Goal: Transaction & Acquisition: Obtain resource

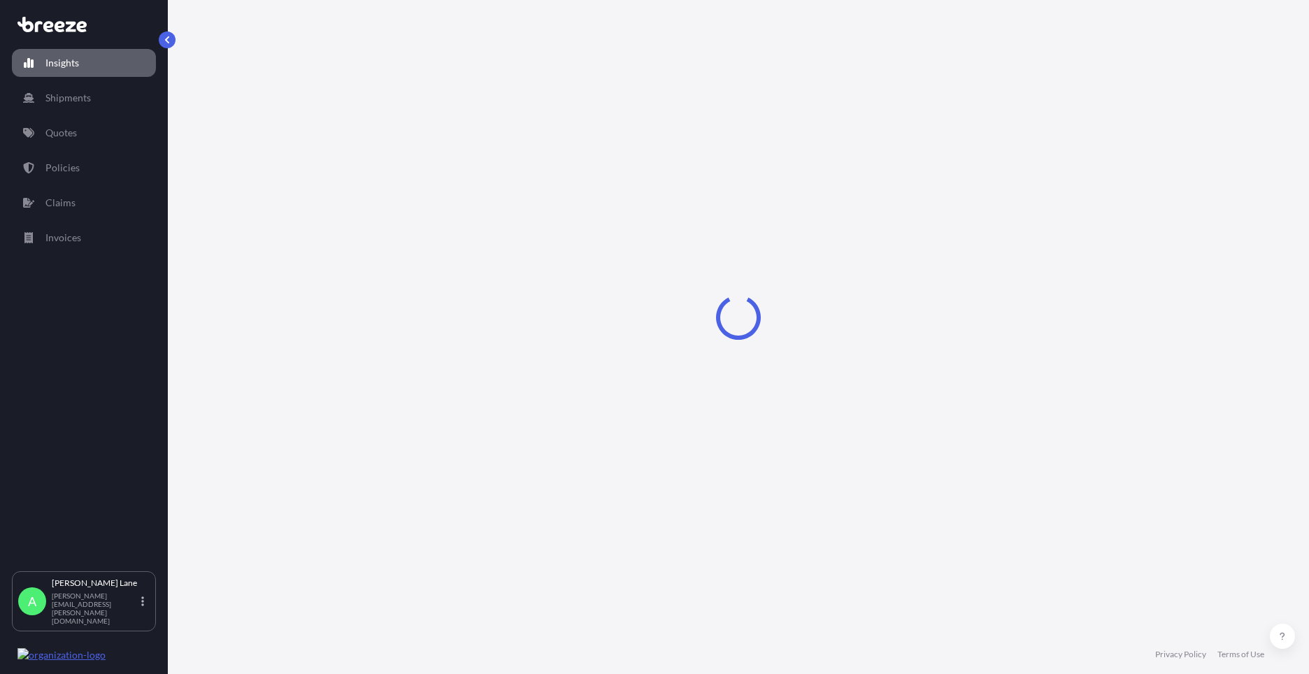
select select "2025"
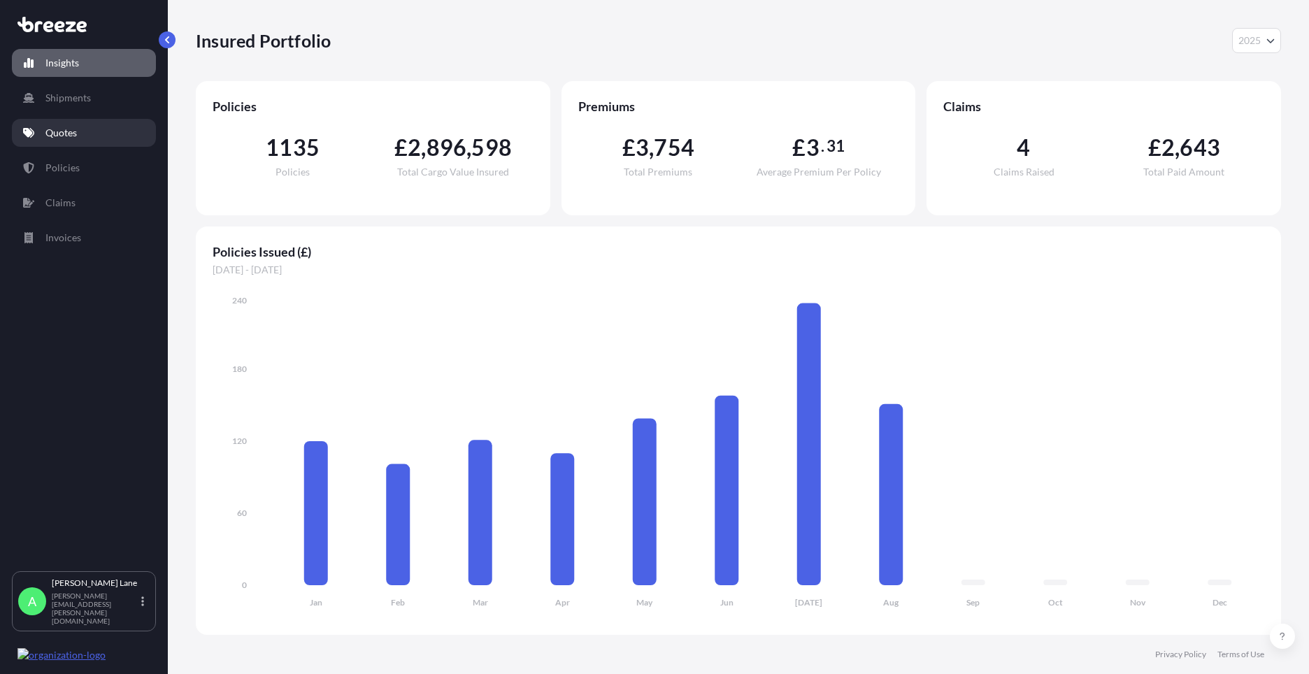
click at [95, 130] on link "Quotes" at bounding box center [84, 133] width 144 height 28
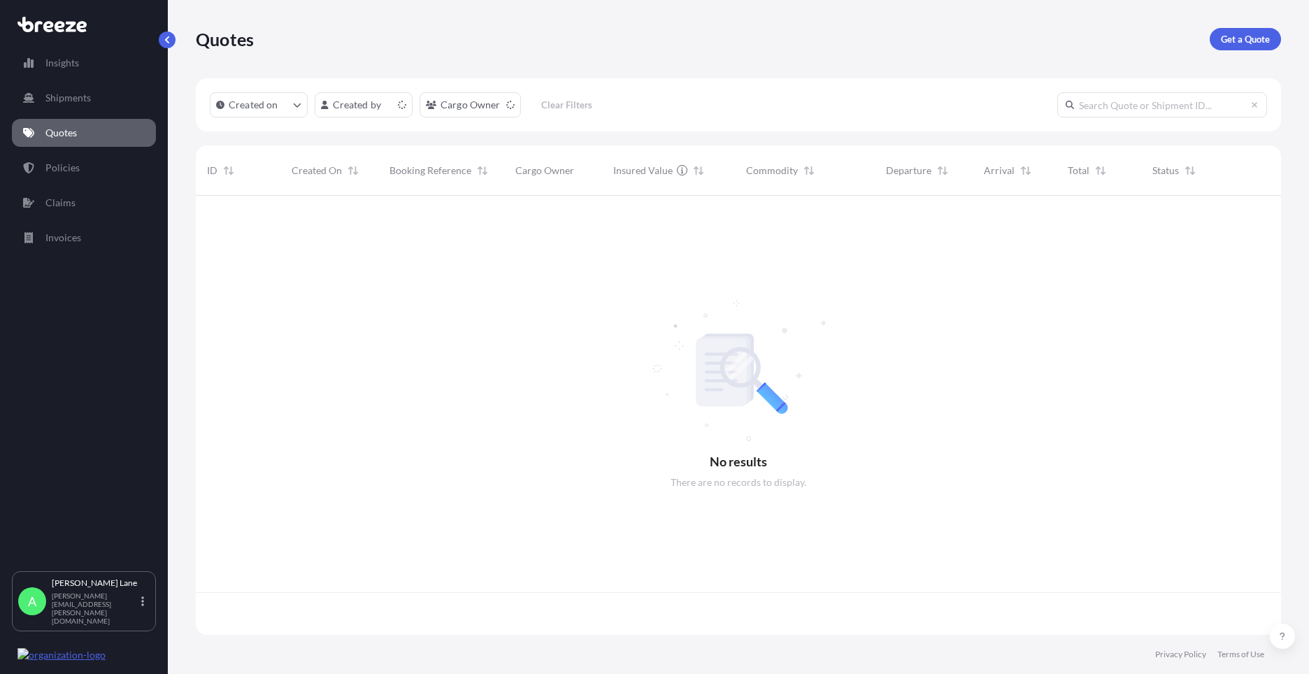
scroll to position [436, 1075]
click at [1253, 31] on link "Get a Quote" at bounding box center [1245, 39] width 71 height 22
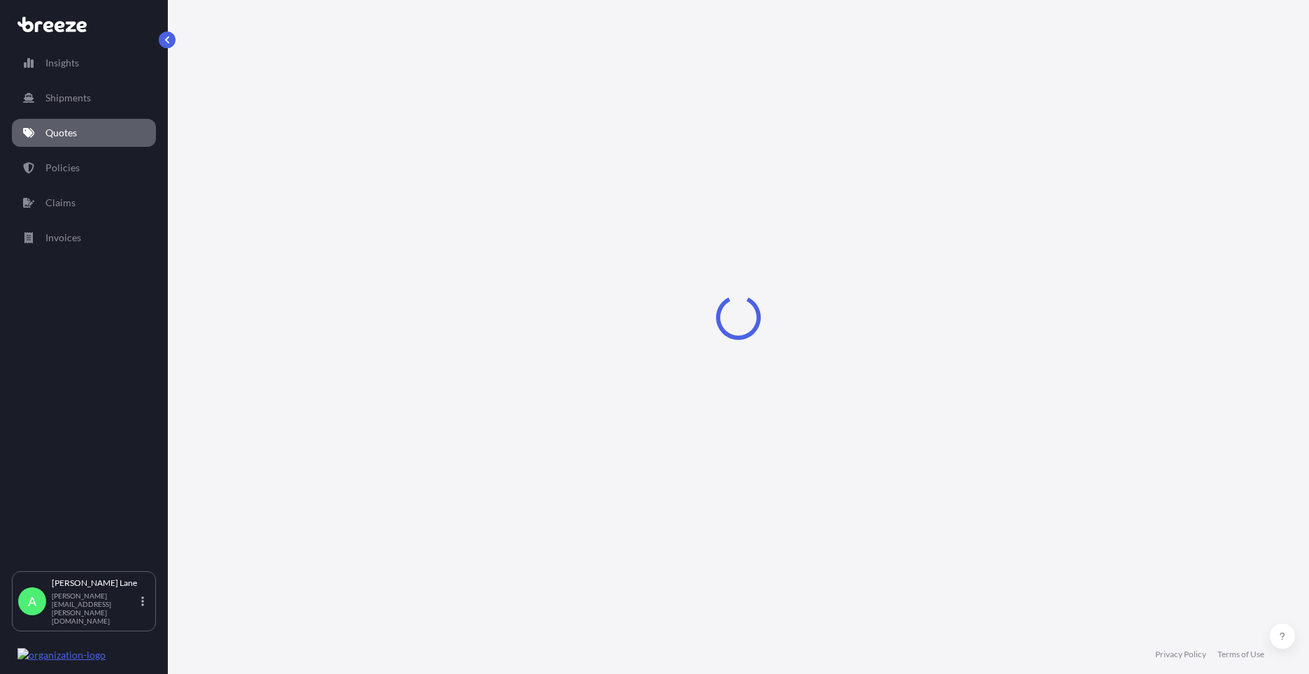
select select "Road"
select select "1"
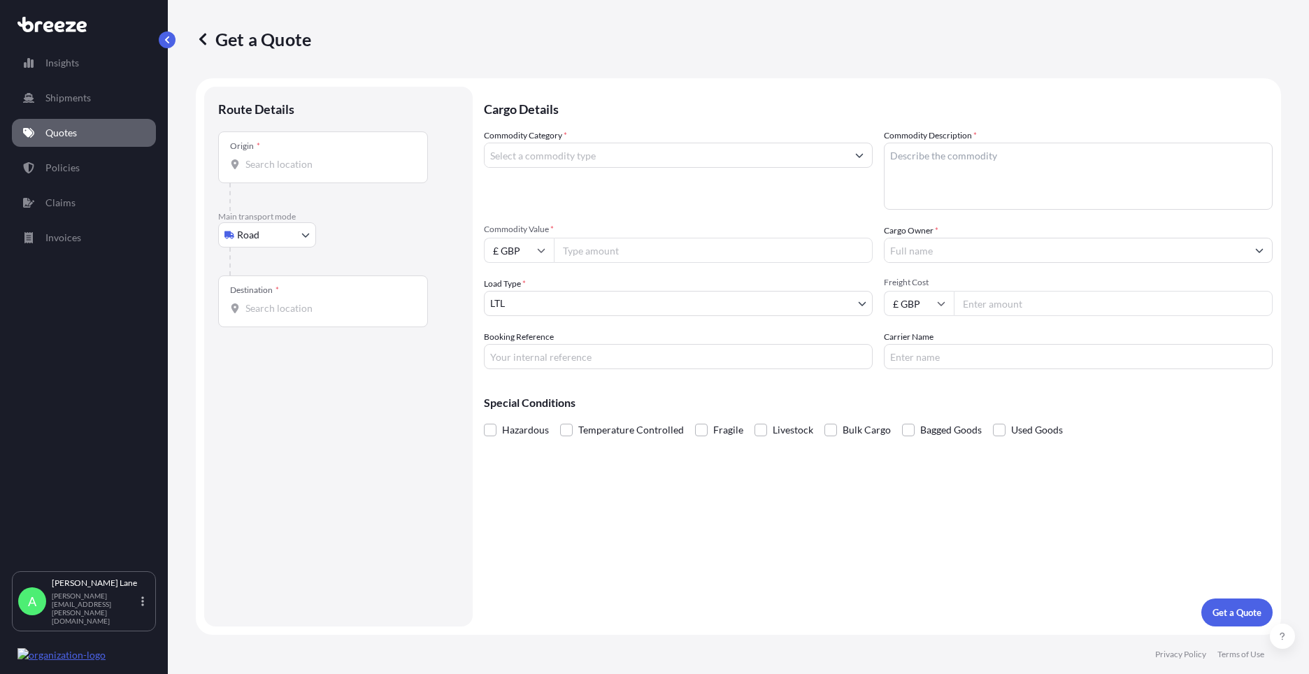
click at [336, 173] on div "Origin *" at bounding box center [323, 158] width 210 height 52
click at [336, 171] on input "Origin *" at bounding box center [328, 164] width 165 height 14
drag, startPoint x: 336, startPoint y: 171, endPoint x: 313, endPoint y: 165, distance: 24.6
click at [313, 165] on input "Origin * Please select an origin" at bounding box center [328, 164] width 165 height 14
paste input "W1U 1FD"
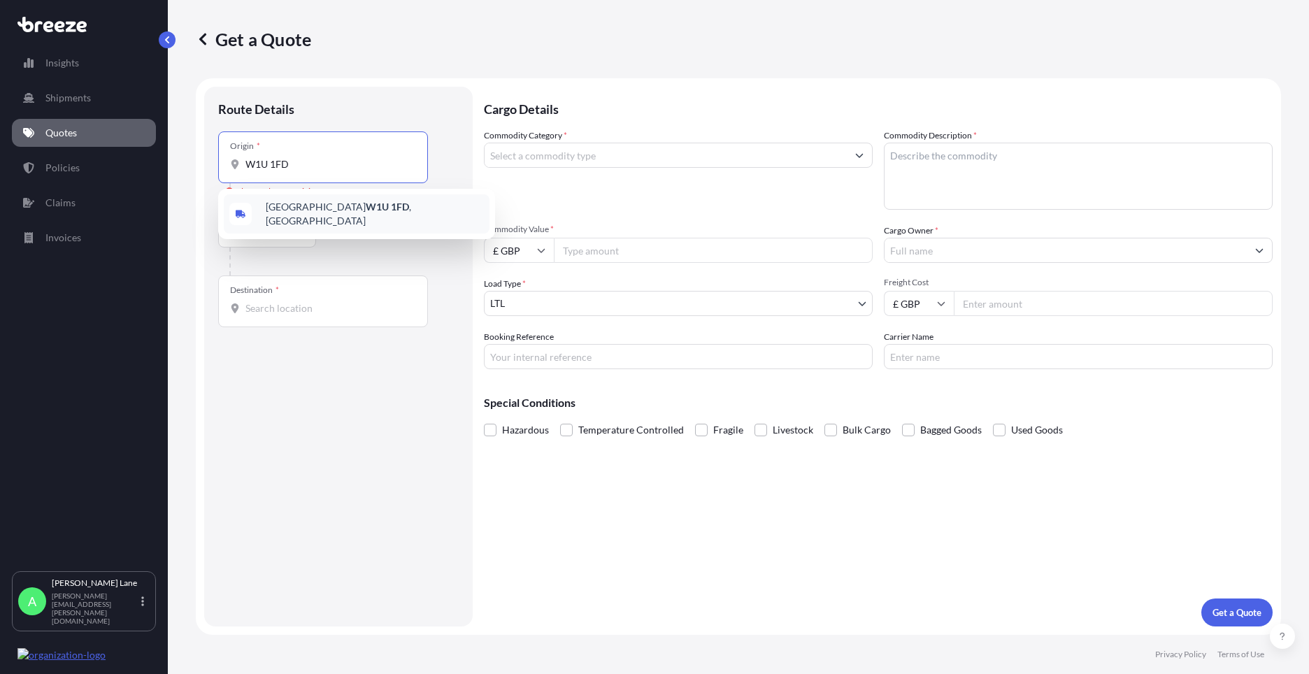
click at [297, 213] on span "London W1U 1FD , UK" at bounding box center [375, 214] width 218 height 28
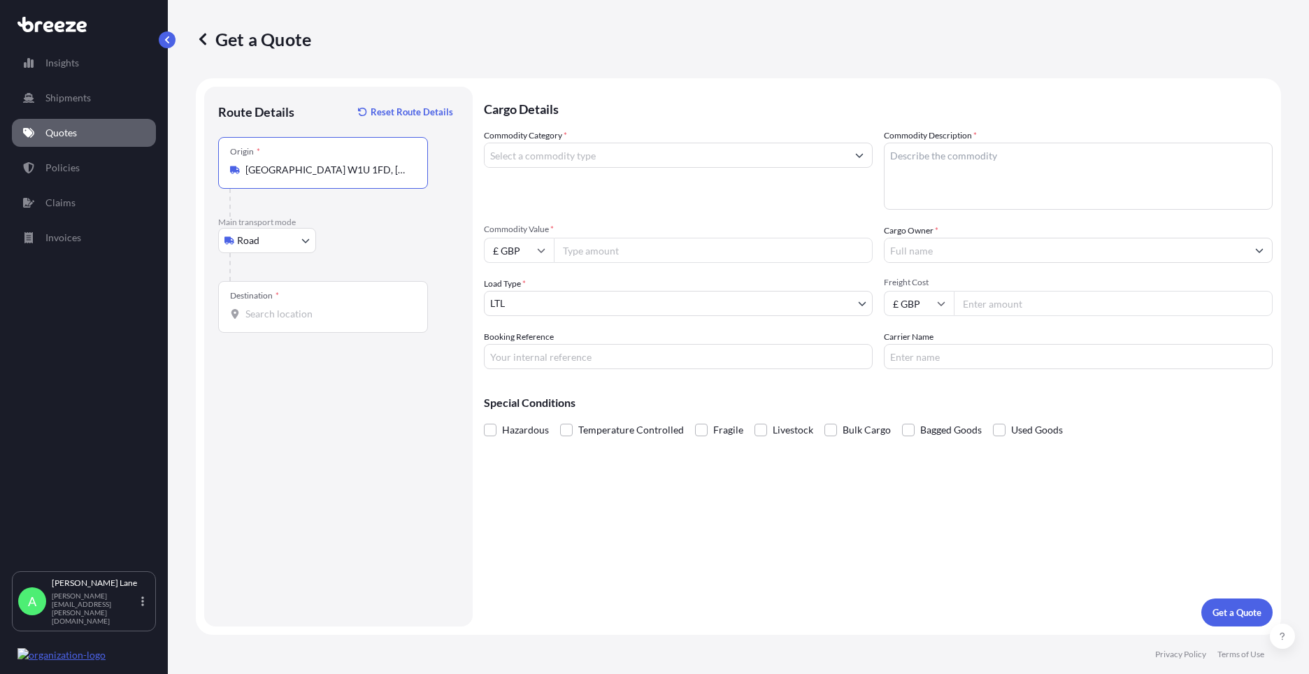
type input "London W1U 1FD, UK"
click at [336, 319] on input "Destination *" at bounding box center [328, 314] width 165 height 14
paste input "kt10 9dp"
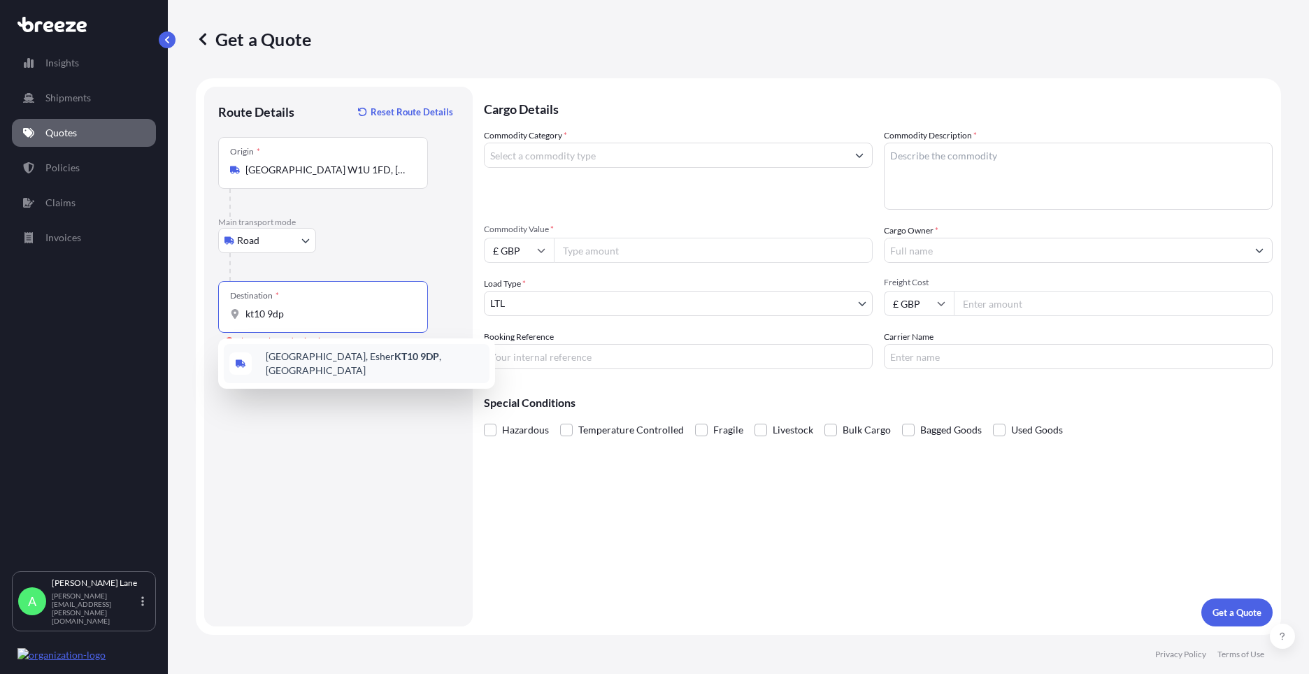
click at [347, 362] on span "Claremont Lane, Esher KT10 9DP , UK" at bounding box center [375, 364] width 218 height 28
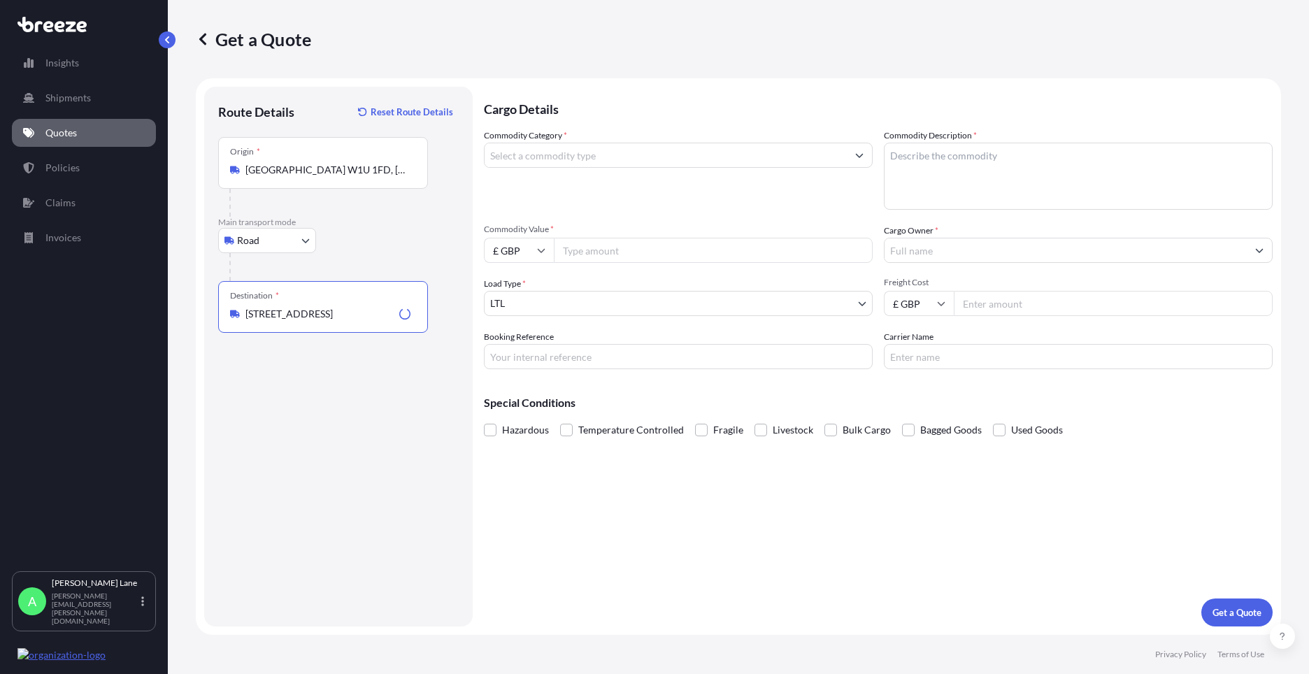
type input "Claremont Lane, Esher KT10 9DP, UK"
click at [577, 160] on input "Commodity Category *" at bounding box center [666, 155] width 362 height 25
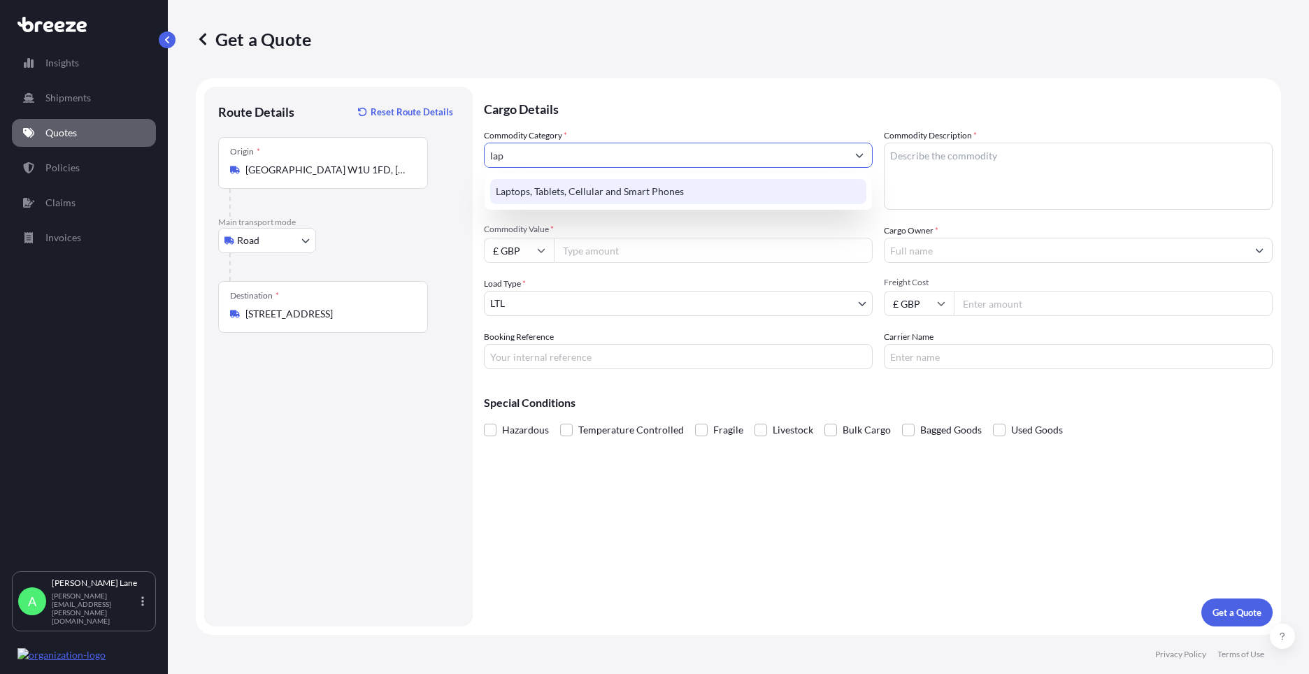
click at [584, 192] on div "Laptops, Tablets, Cellular and Smart Phones" at bounding box center [678, 191] width 376 height 25
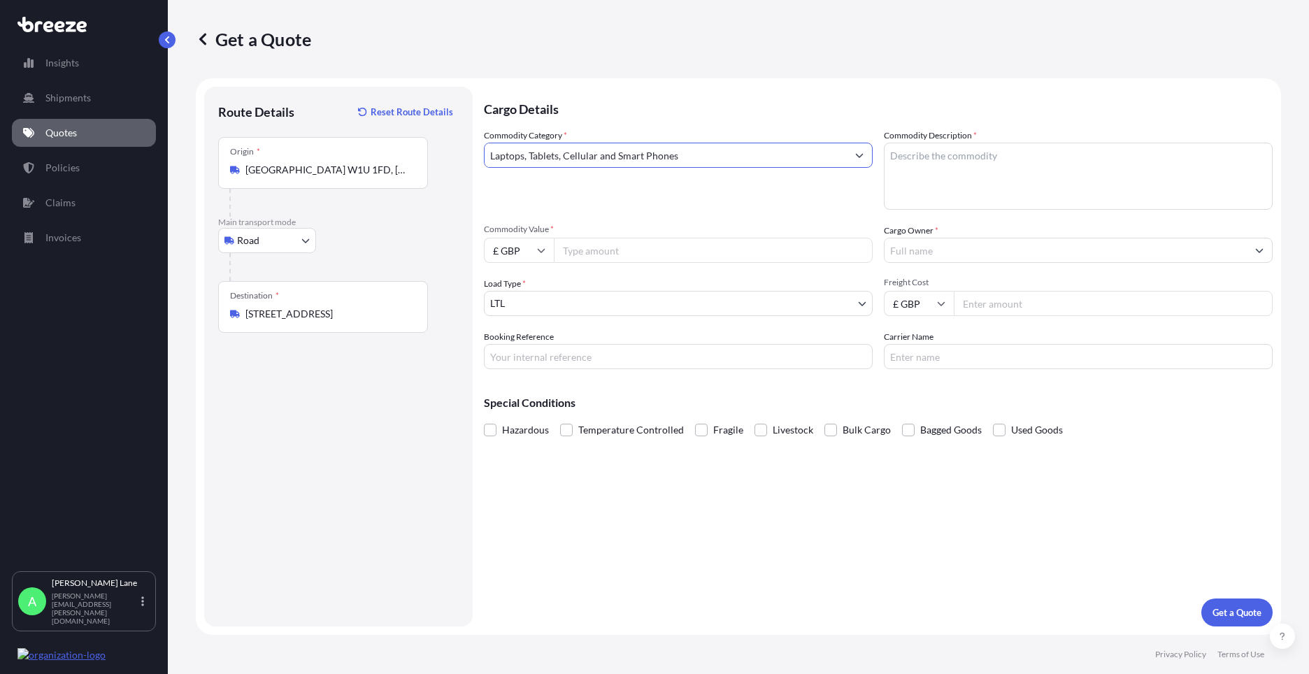
type input "Laptops, Tablets, Cellular and Smart Phones"
click at [602, 257] on input "Commodity Value *" at bounding box center [713, 250] width 319 height 25
type input "1"
type input "500"
click at [599, 354] on input "Booking Reference" at bounding box center [678, 356] width 389 height 25
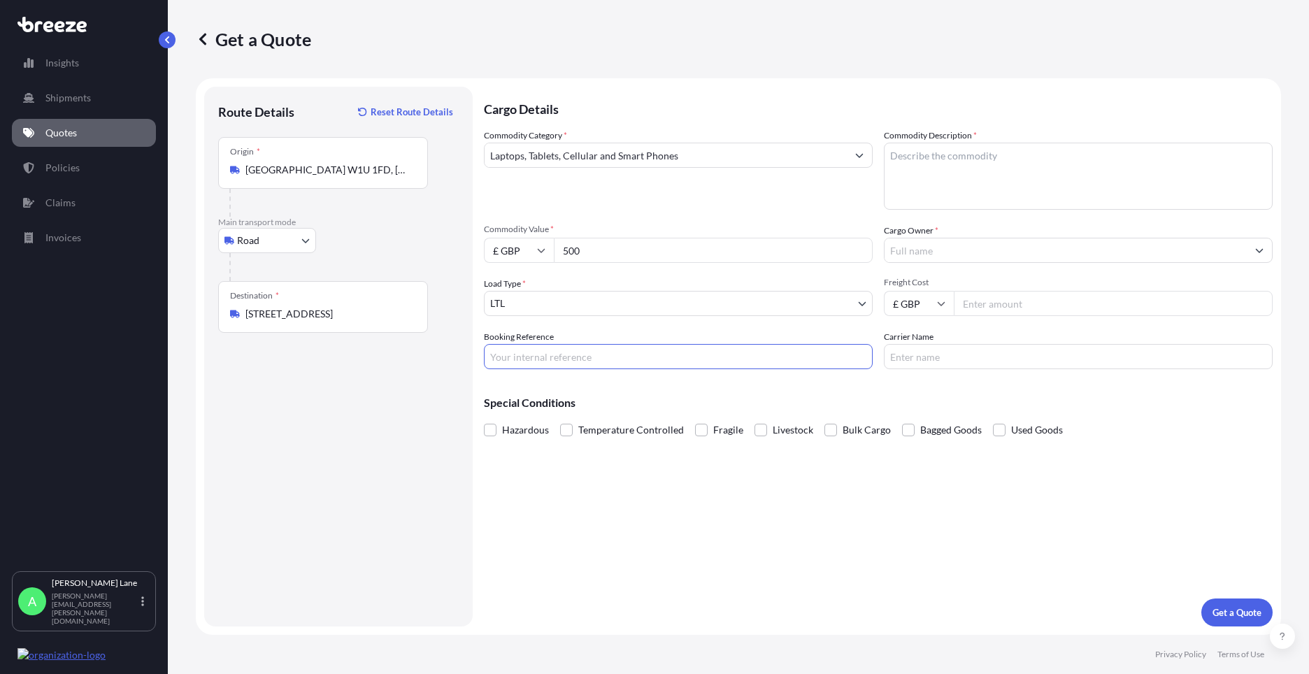
paste input "1891812"
type input "1891812"
click at [958, 178] on textarea "Commodity Description *" at bounding box center [1078, 176] width 389 height 67
paste textarea "I PHONE 14"
type textarea "I PHONE 14"
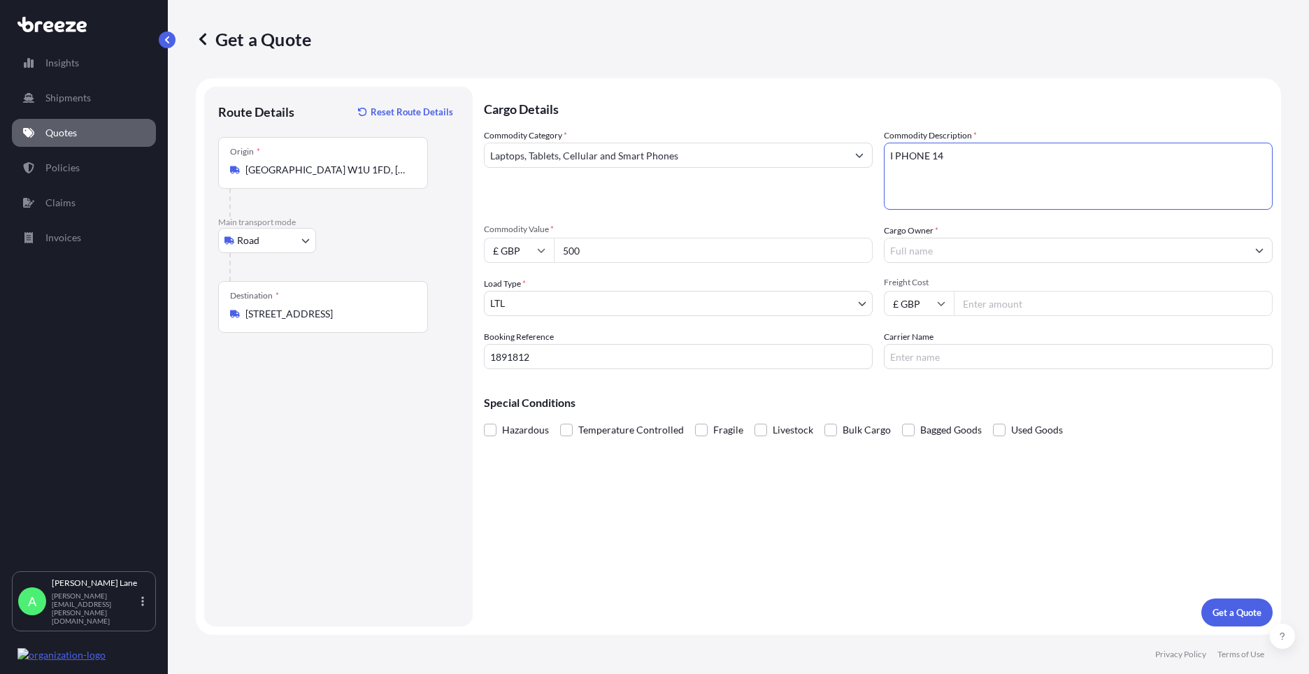
click at [909, 257] on input "Cargo Owner *" at bounding box center [1066, 250] width 362 height 25
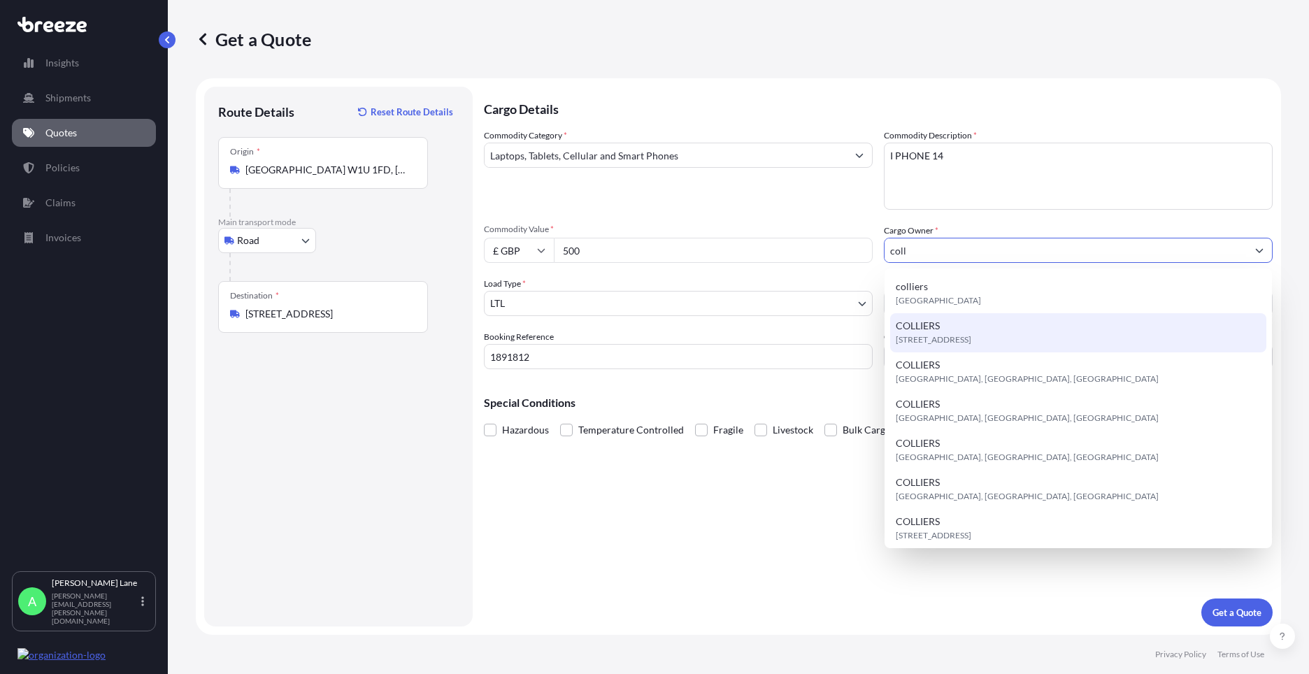
click at [970, 334] on span "W1U 1FD, W1U 1FD, London, United Kingdom" at bounding box center [934, 340] width 76 height 14
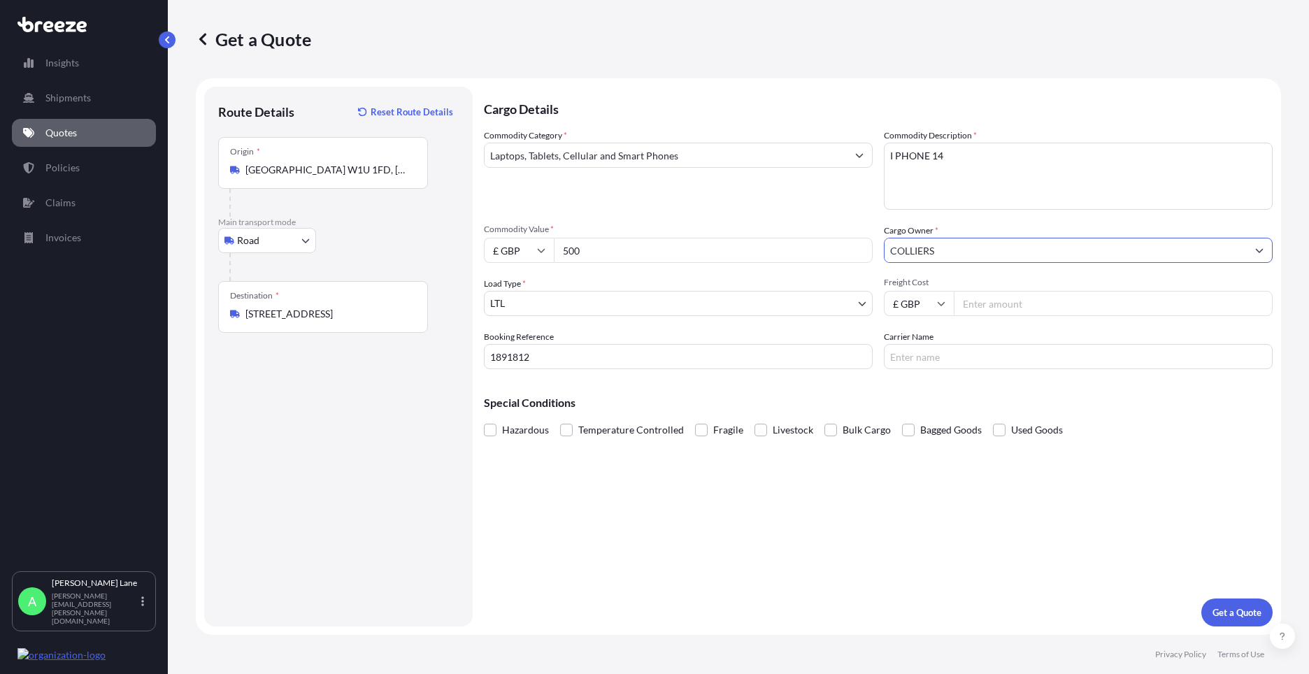
type input "COLLIERS"
click at [1002, 307] on input "Freight Cost" at bounding box center [1113, 303] width 319 height 25
type input "22.30"
click at [974, 345] on input "Carrier Name" at bounding box center [1078, 356] width 389 height 25
click at [792, 499] on div "Cargo Details Commodity Category * Laptops, Tablets, Cellular and Smart Phones …" at bounding box center [878, 357] width 789 height 540
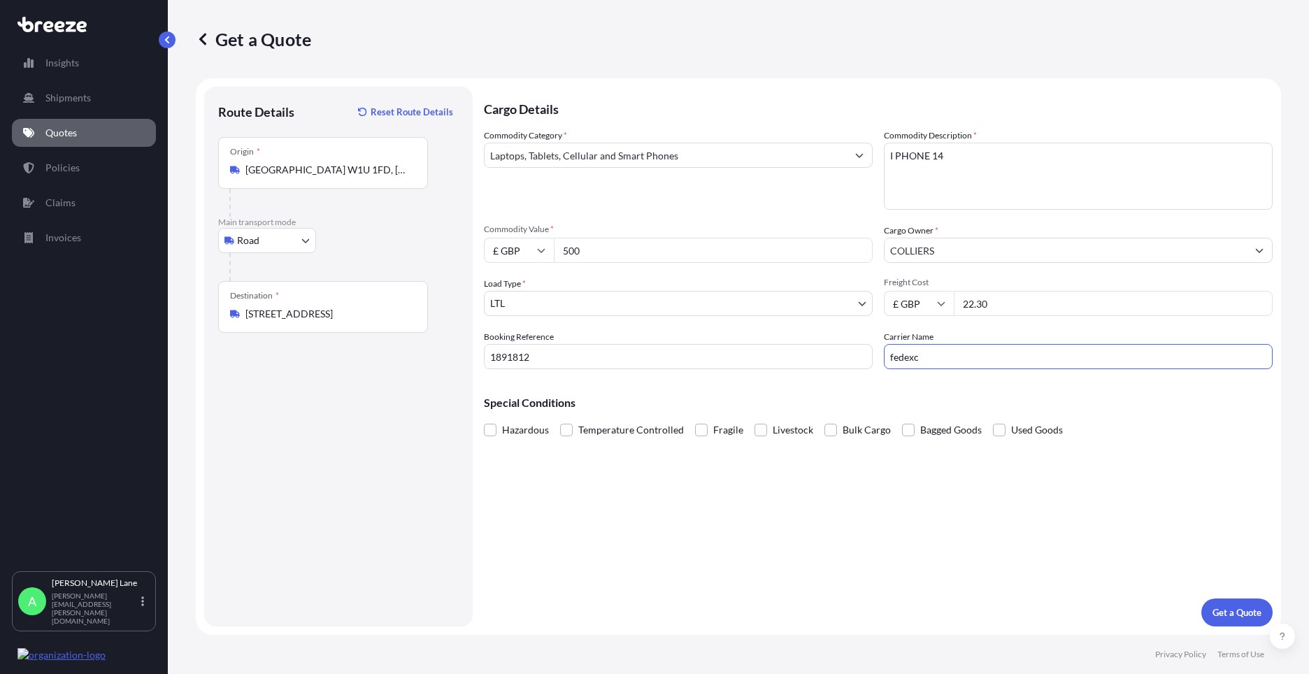
drag, startPoint x: 959, startPoint y: 355, endPoint x: 818, endPoint y: 362, distance: 140.8
click at [818, 362] on div "Commodity Category * Laptops, Tablets, Cellular and Smart Phones Commodity Desc…" at bounding box center [878, 249] width 789 height 241
type input "FEDEX"
click at [737, 510] on div "Cargo Details Commodity Category * Laptops, Tablets, Cellular and Smart Phones …" at bounding box center [878, 357] width 789 height 540
click at [1228, 613] on p "Get a Quote" at bounding box center [1237, 613] width 49 height 14
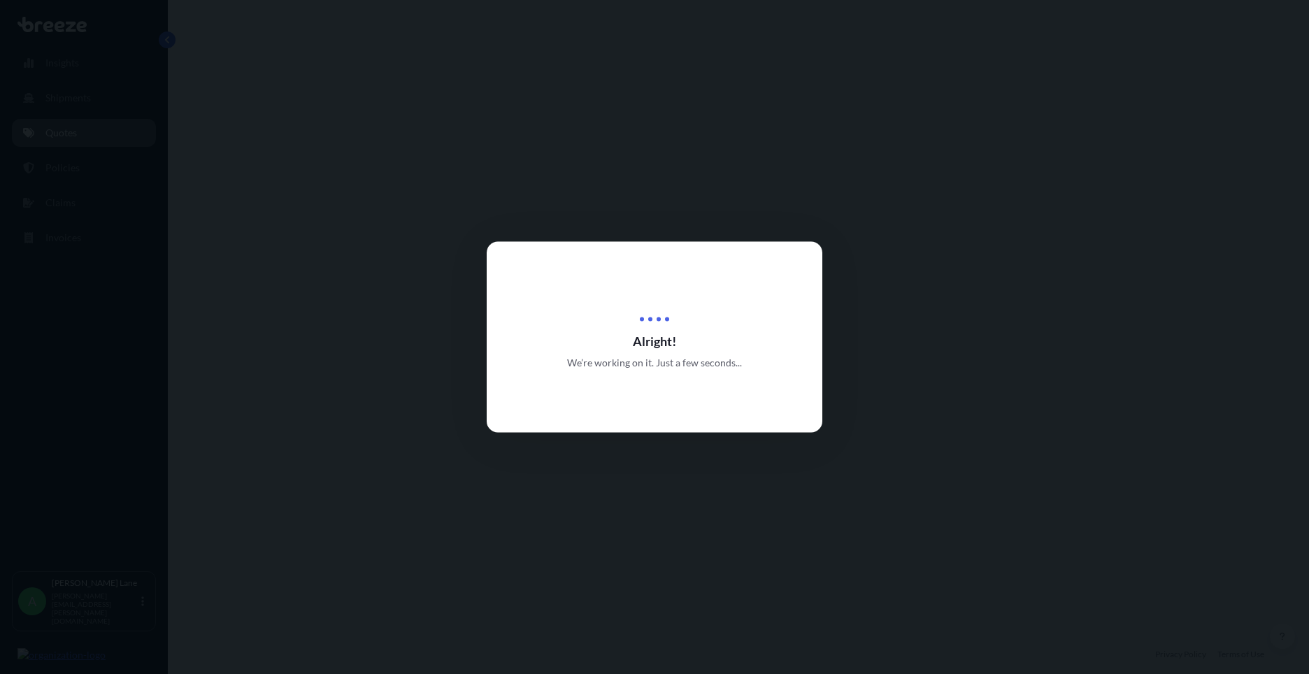
select select "Road"
select select "1"
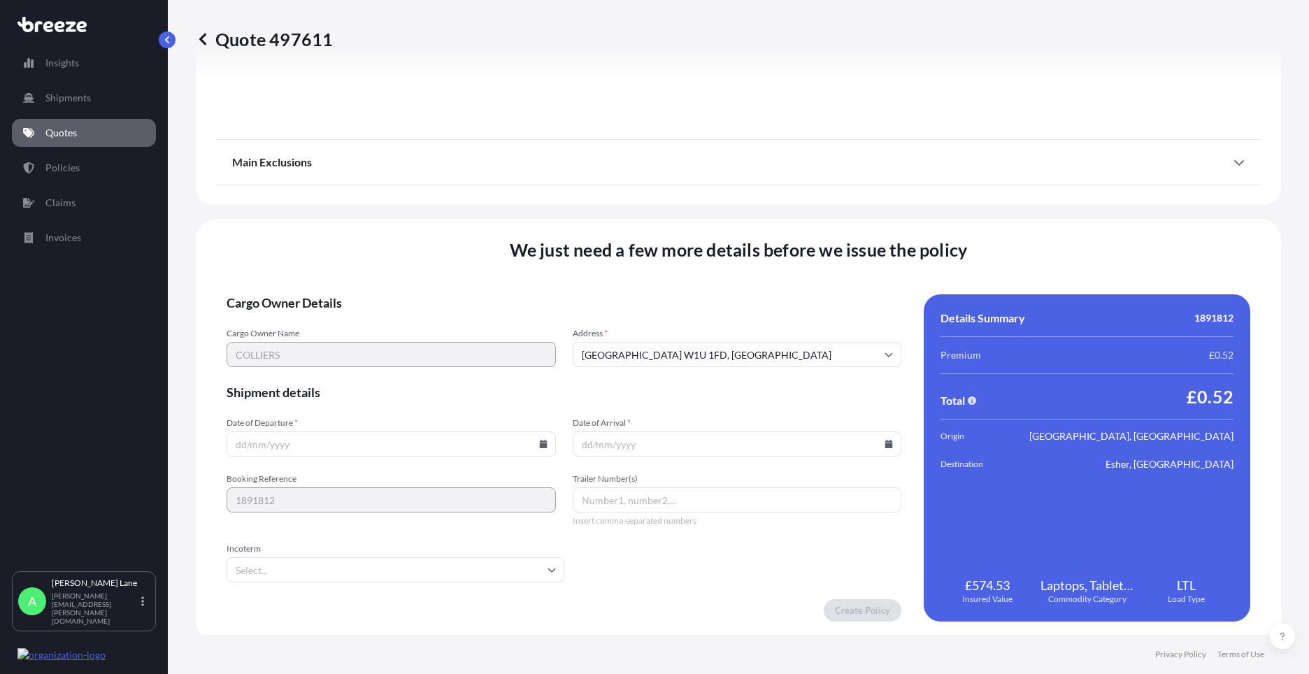
scroll to position [1546, 0]
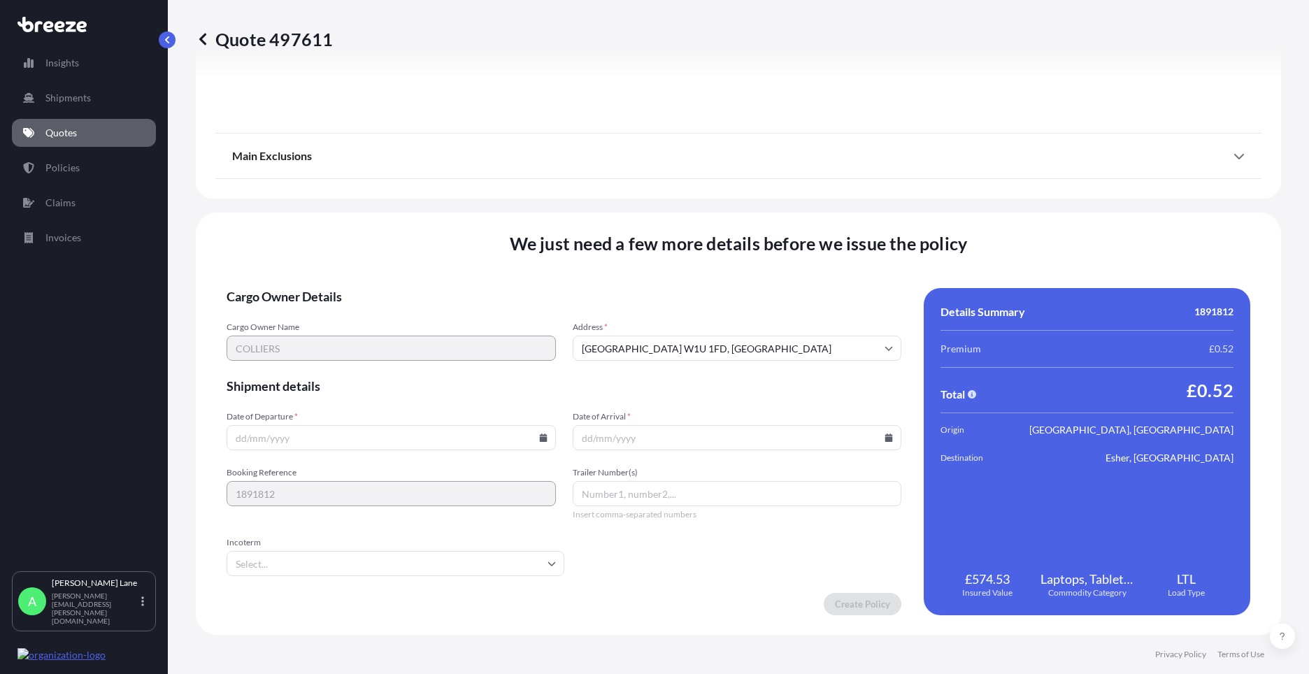
click at [539, 439] on icon at bounding box center [543, 438] width 8 height 8
click at [357, 368] on button "27" at bounding box center [357, 366] width 22 height 22
type input "[DATE]"
click at [278, 571] on input "Incoterm" at bounding box center [396, 563] width 338 height 25
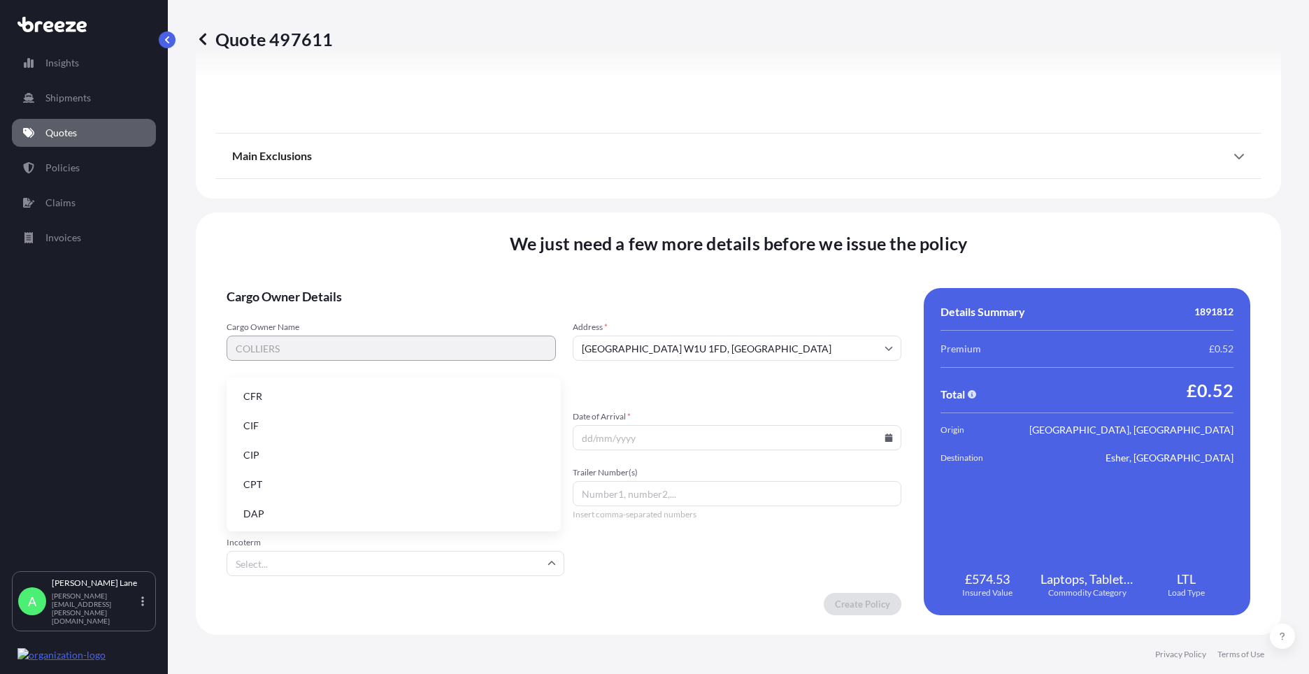
drag, startPoint x: 278, startPoint y: 515, endPoint x: 599, endPoint y: 510, distance: 320.4
click at [283, 513] on li "DAP" at bounding box center [393, 514] width 323 height 27
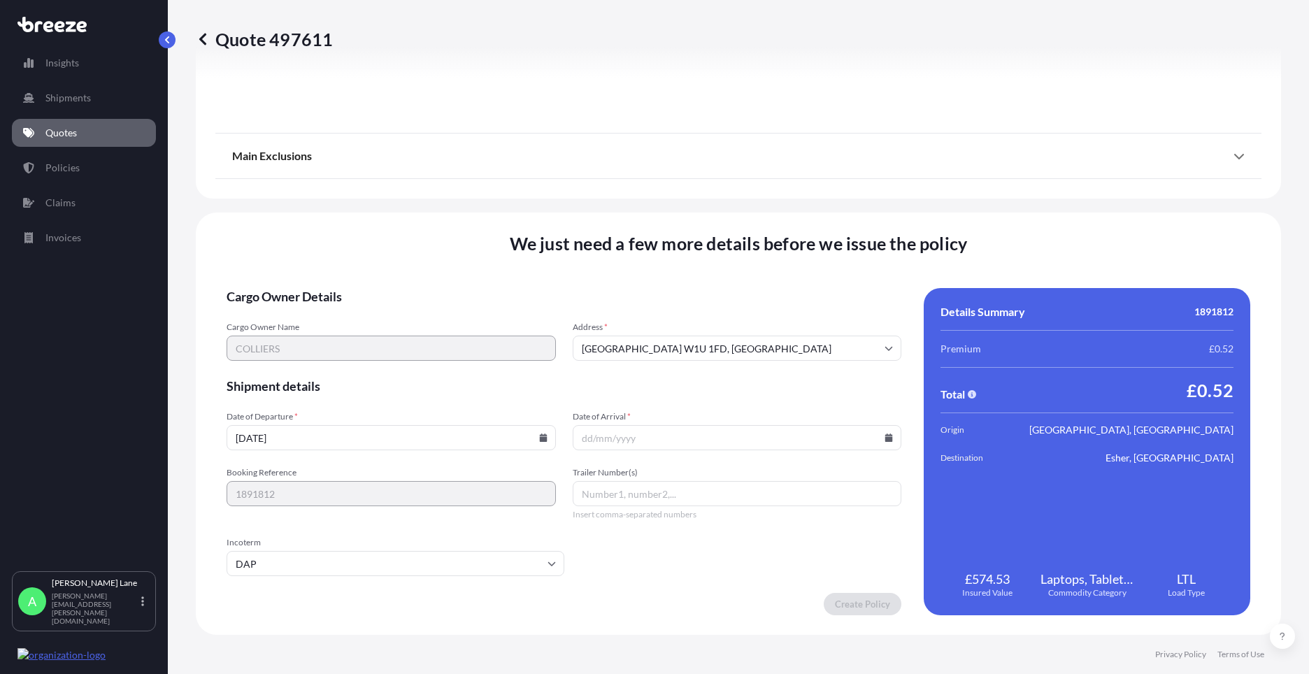
paste input "392561182795"
type input "392561182795"
click at [885, 434] on icon at bounding box center [889, 438] width 8 height 8
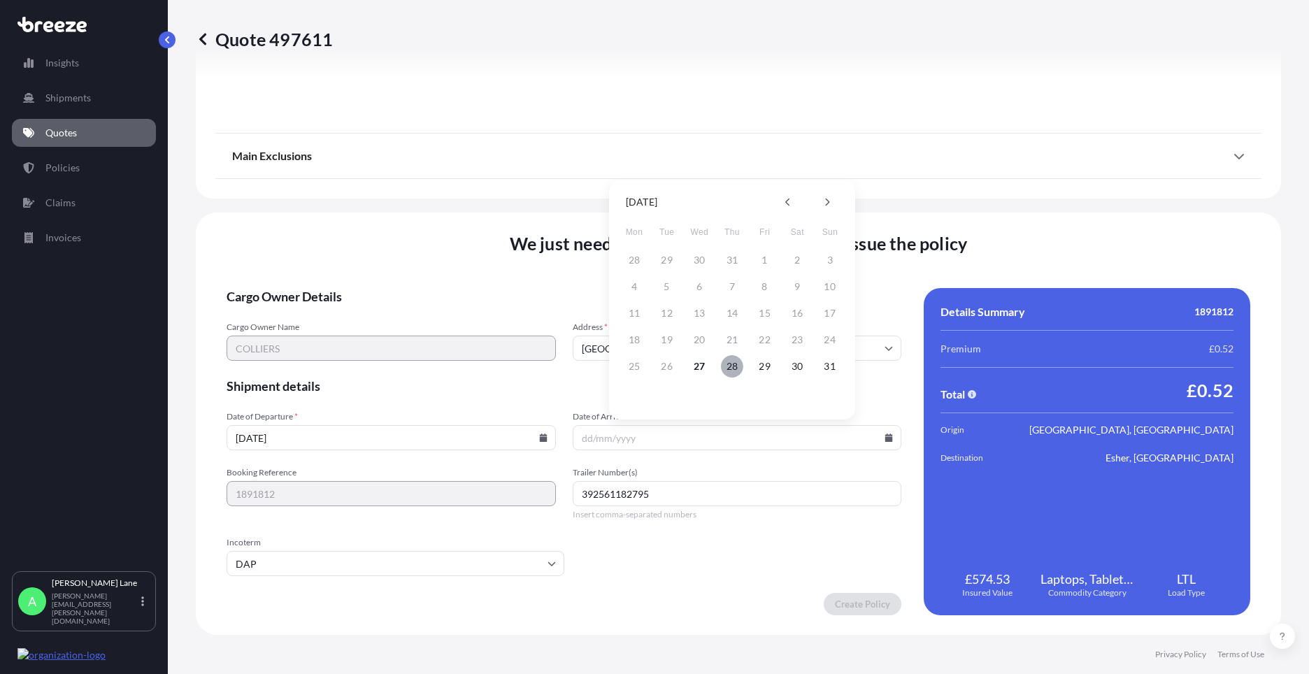
click at [734, 367] on button "28" at bounding box center [732, 366] width 22 height 22
type input "[DATE]"
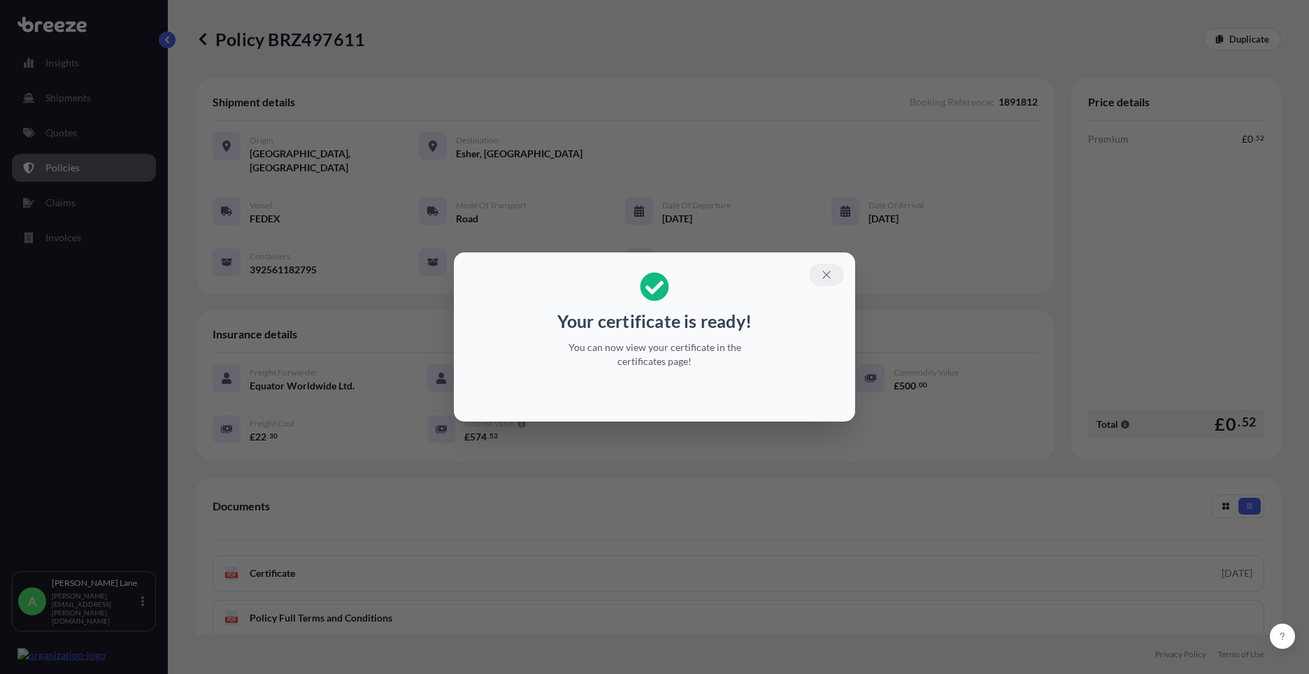
click at [829, 273] on icon "button" at bounding box center [827, 275] width 8 height 8
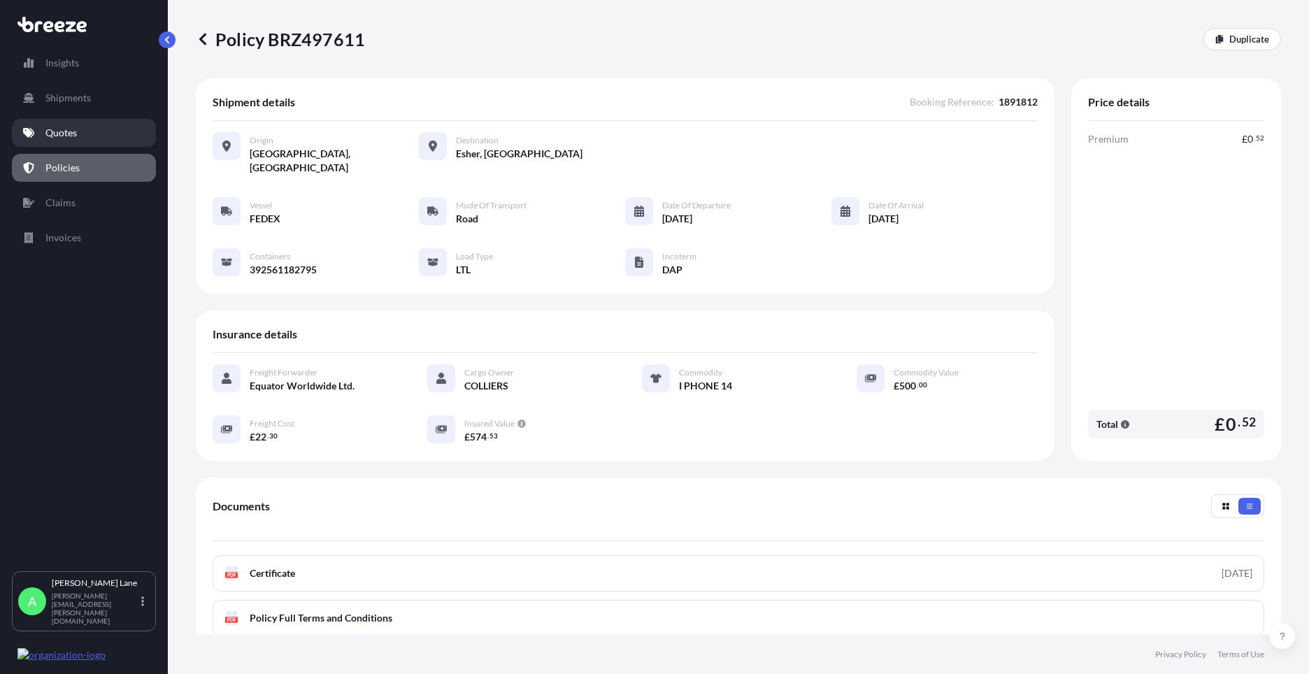
click at [63, 131] on p "Quotes" at bounding box center [60, 133] width 31 height 14
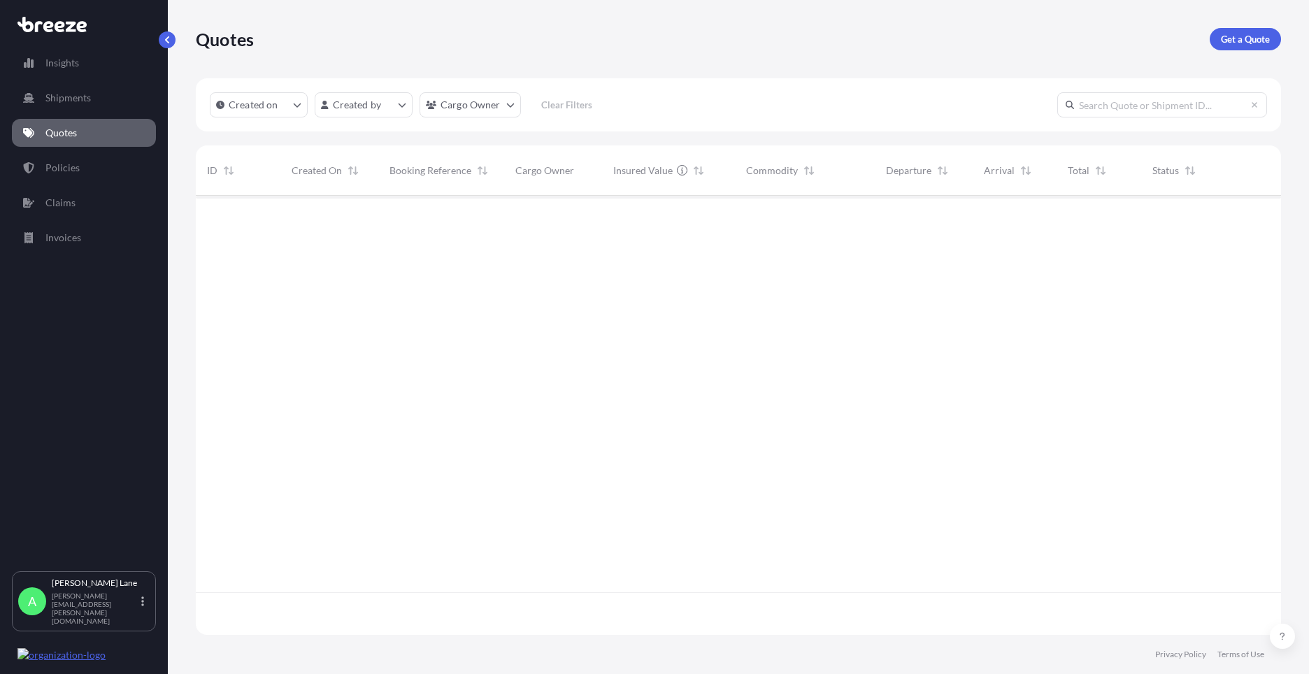
scroll to position [436, 1075]
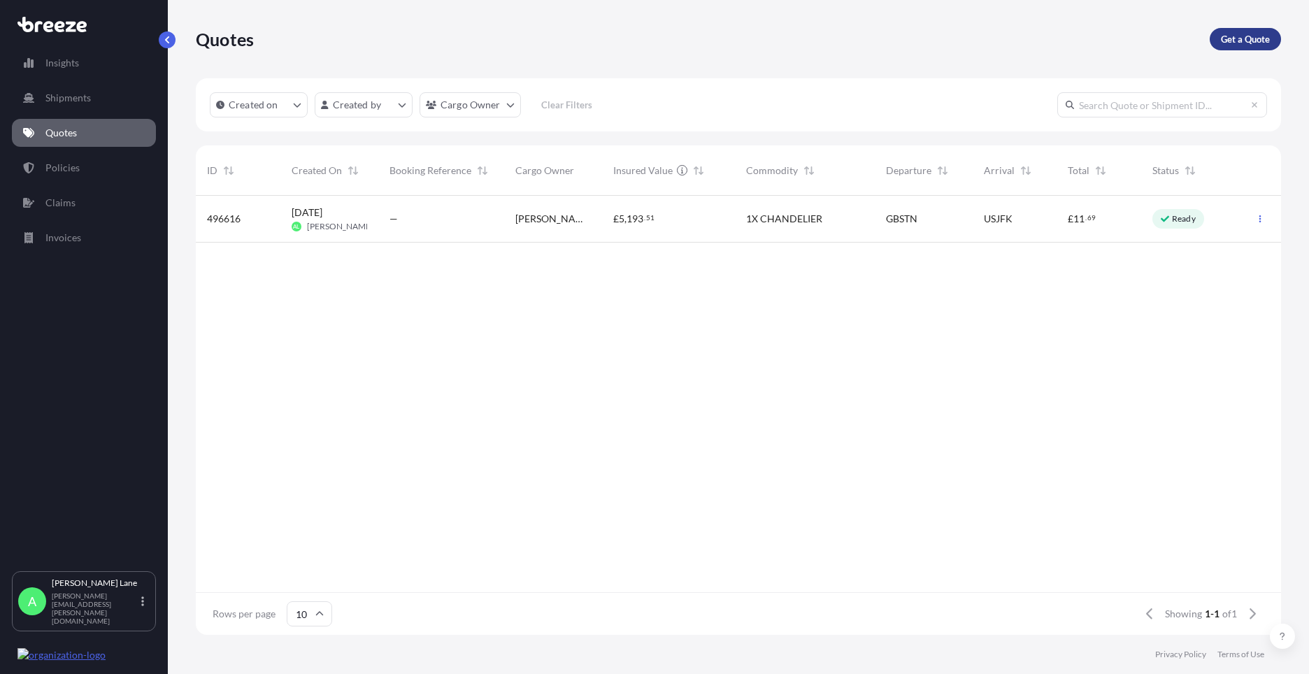
click at [1246, 37] on p "Get a Quote" at bounding box center [1245, 39] width 49 height 14
select select "Road"
select select "1"
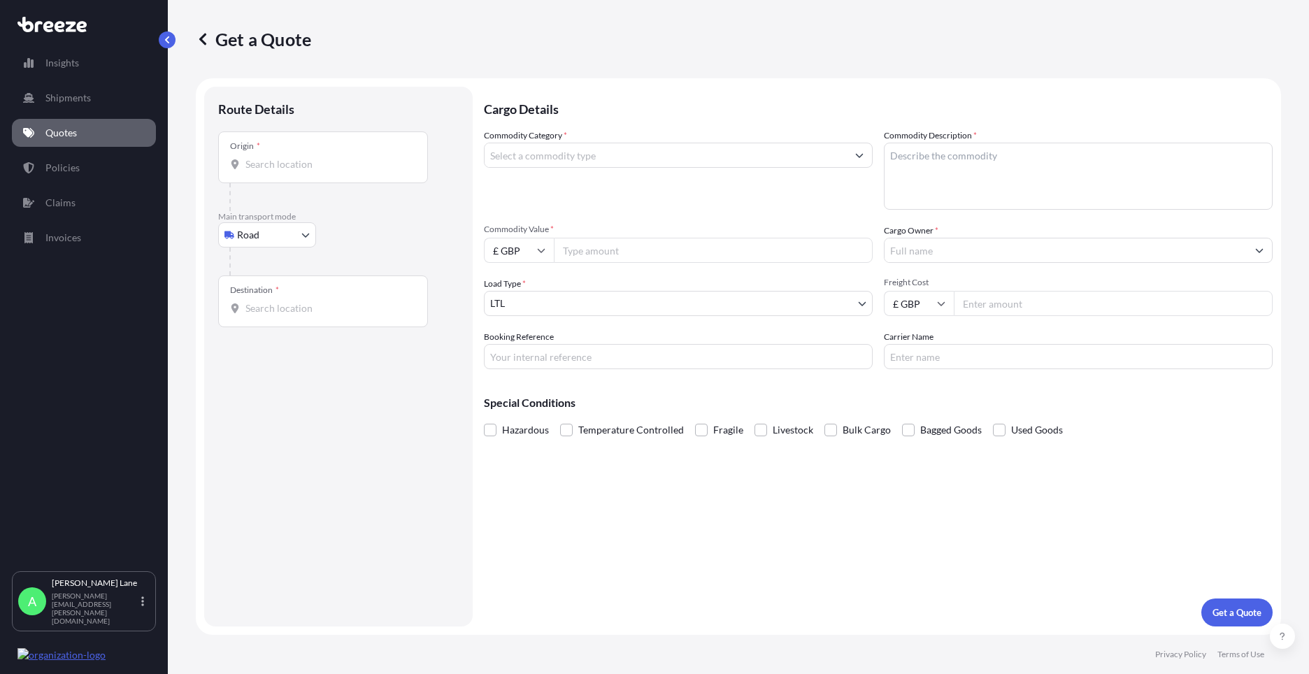
click at [296, 237] on body "Insights Shipments Quotes Policies Claims Invoices A Adam Lane adam.lane@equato…" at bounding box center [654, 337] width 1309 height 674
click at [323, 154] on div "Origin *" at bounding box center [323, 158] width 210 height 52
click at [323, 157] on input "Origin *" at bounding box center [328, 164] width 165 height 14
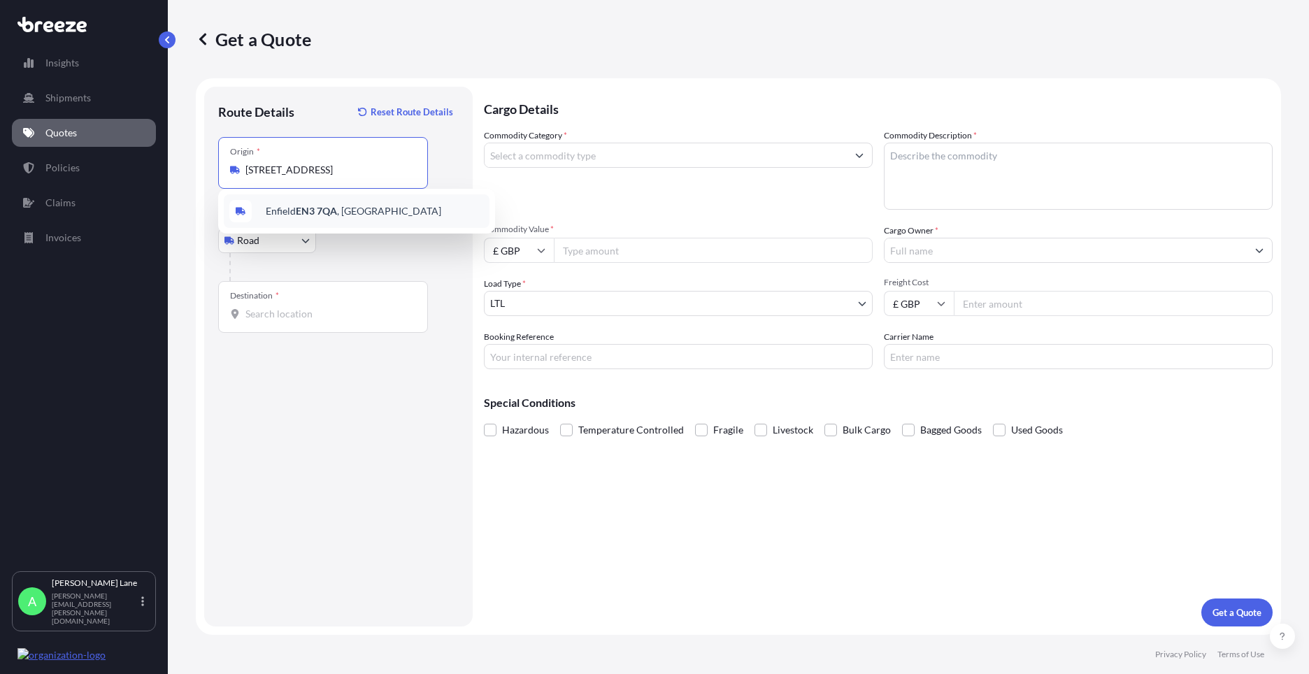
type input "Enfield EN3 7QA, UK"
click at [318, 296] on div "Destination *" at bounding box center [323, 307] width 210 height 52
click at [318, 307] on input "Destination *" at bounding box center [328, 314] width 165 height 14
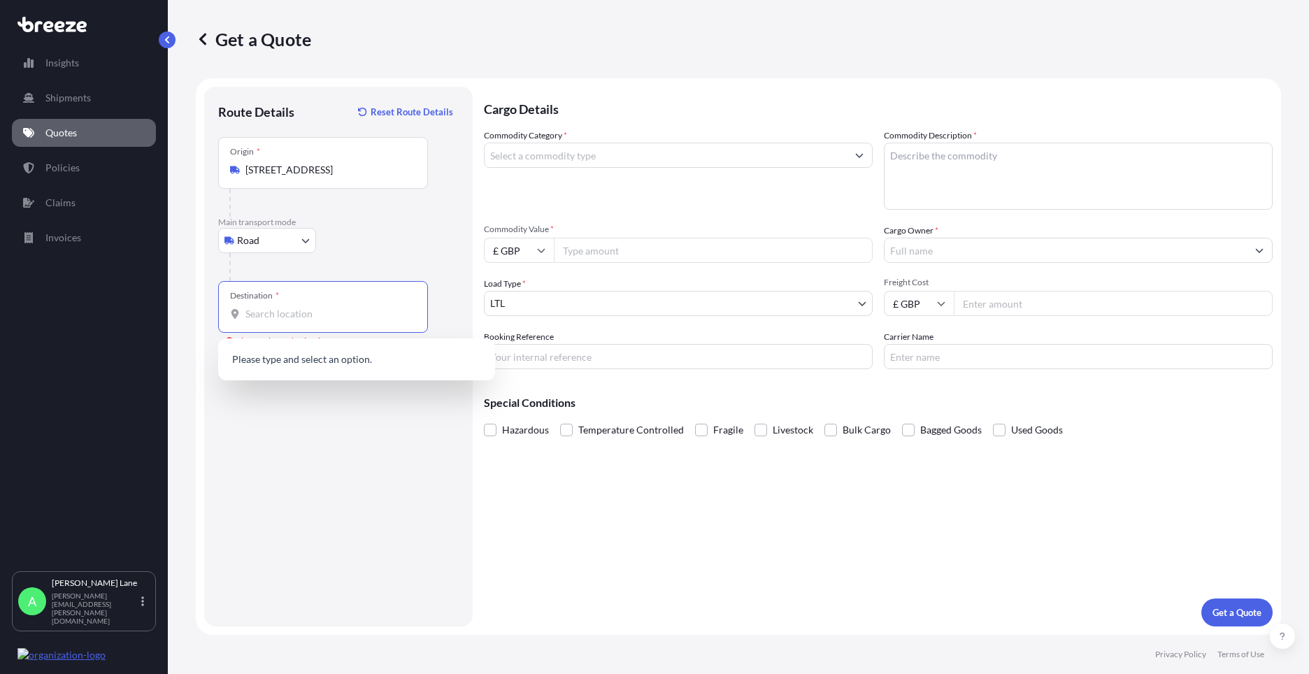
paste input "MECHELEN"
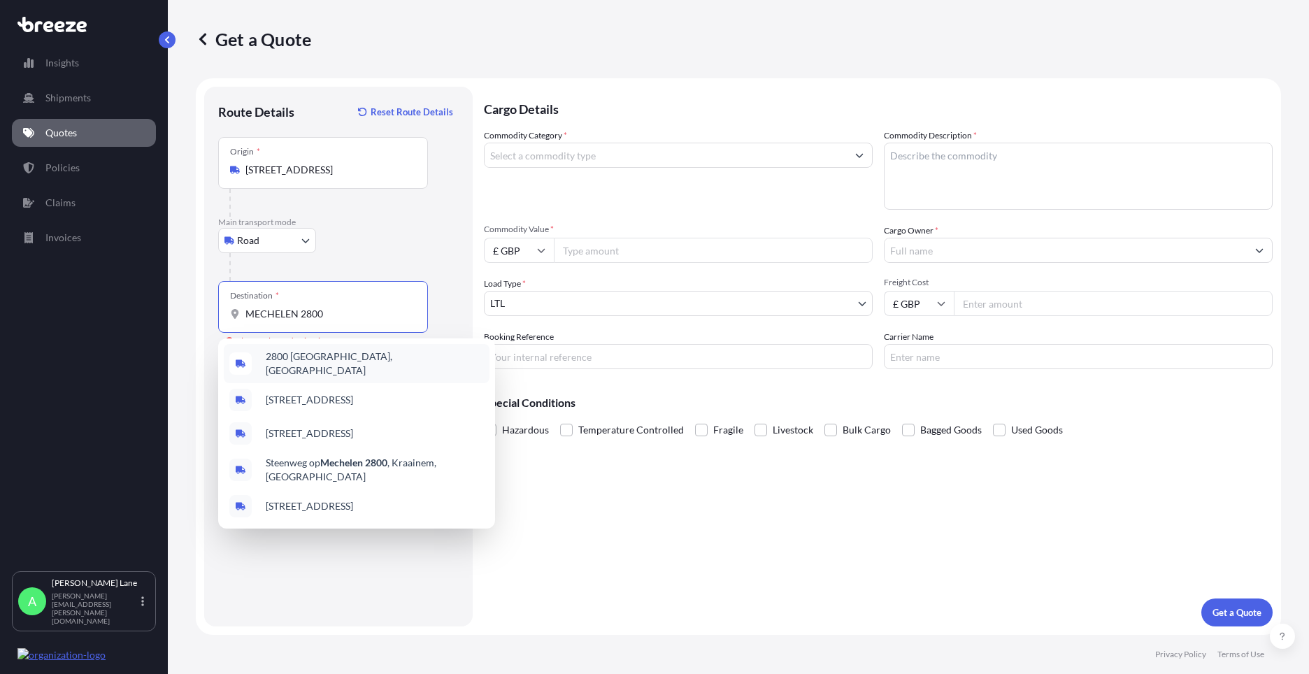
click at [320, 363] on span "2800 Mechelen, Belgium" at bounding box center [375, 364] width 218 height 28
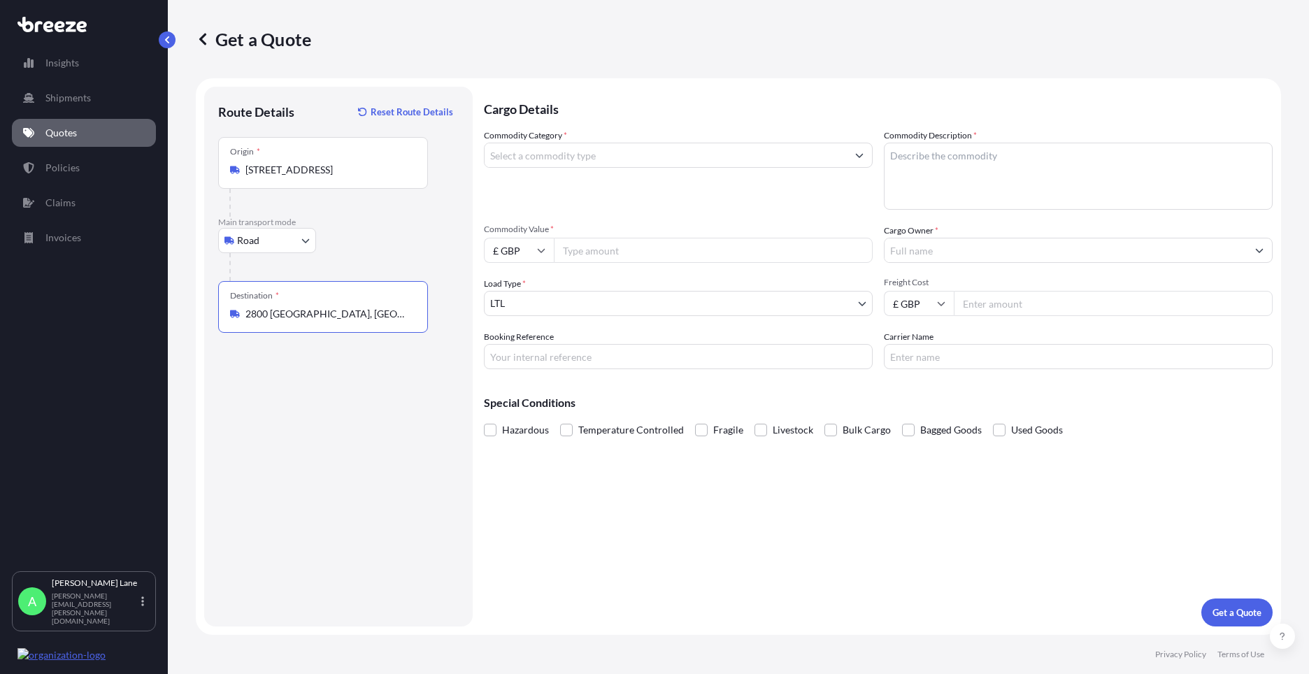
type input "2800 Mechelen, Belgium"
click at [511, 152] on input "Commodity Category *" at bounding box center [666, 155] width 362 height 25
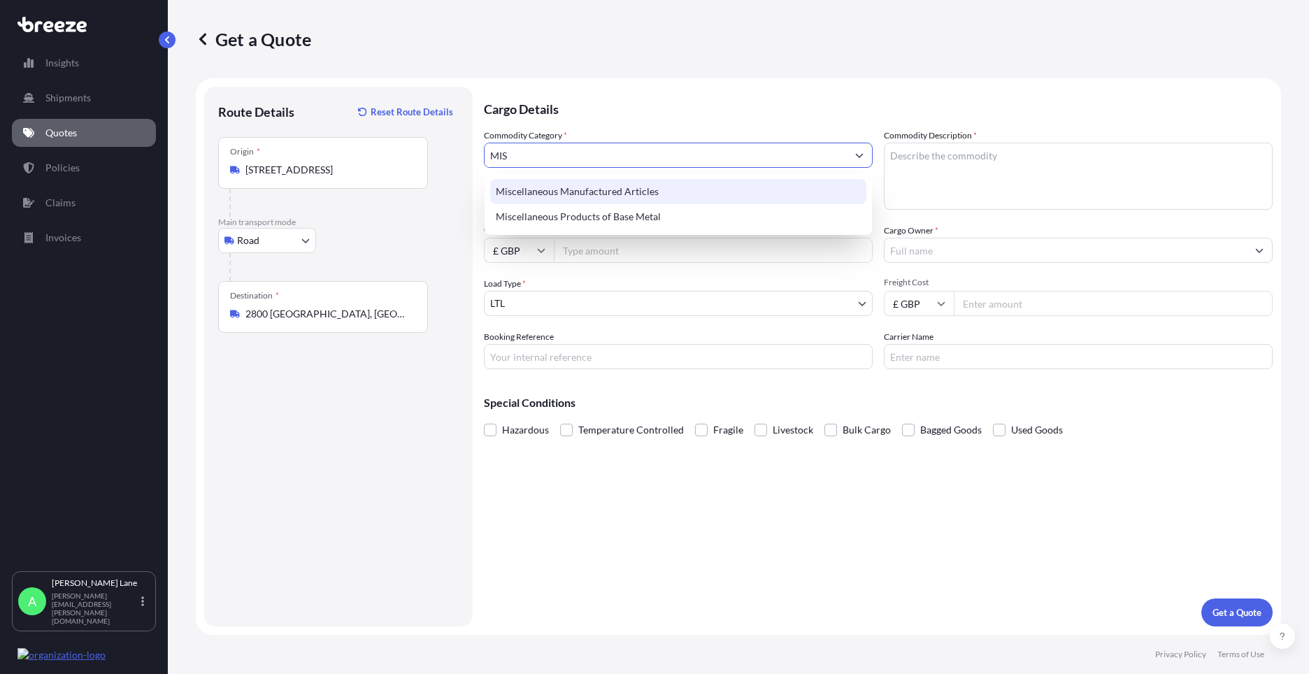
click at [534, 184] on div "Miscellaneous Manufactured Articles" at bounding box center [678, 191] width 376 height 25
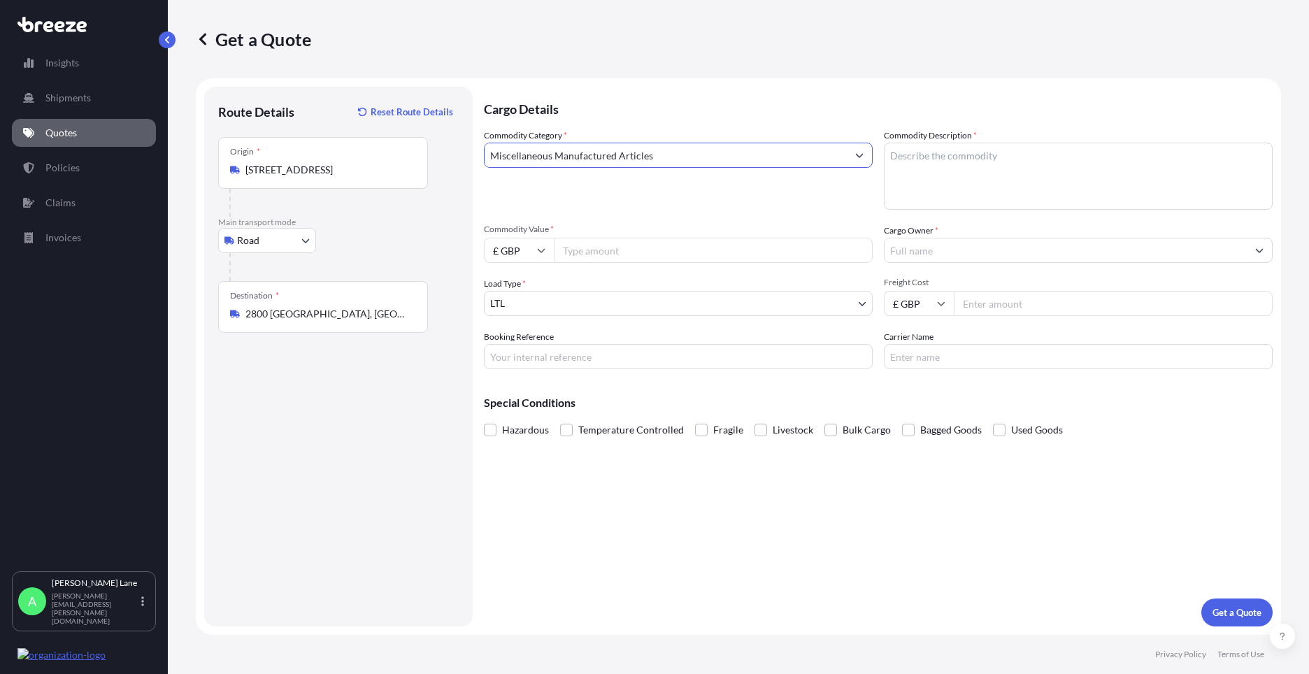
type input "Miscellaneous Manufactured Articles"
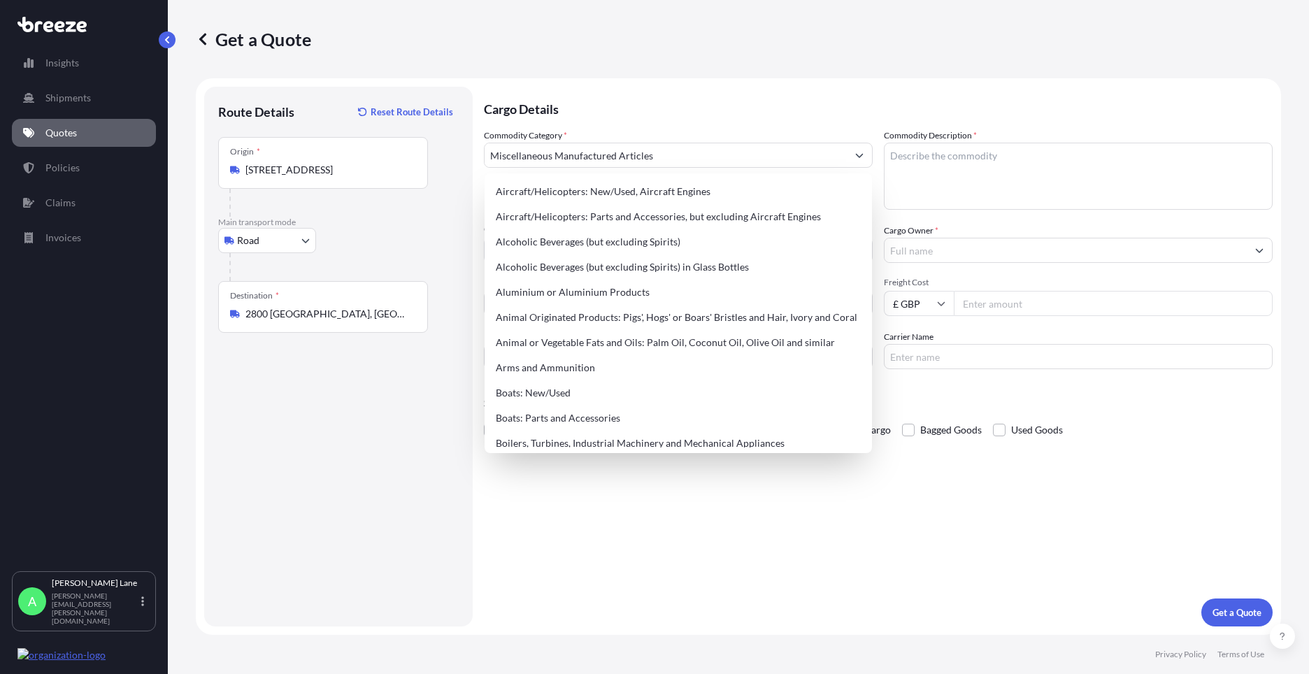
click at [590, 630] on form "Route Details Reset Route Details Place of loading Road Road Rail Origin * Enfi…" at bounding box center [739, 356] width 1086 height 557
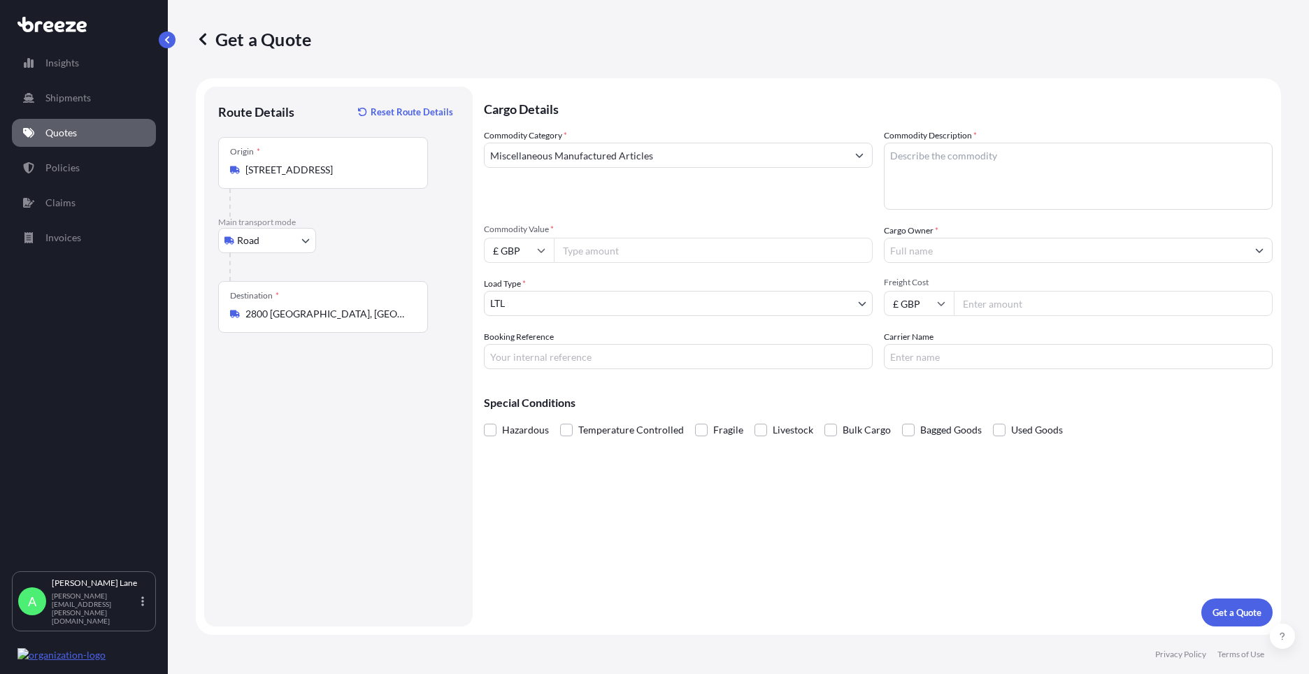
click at [620, 251] on input "Commodity Value *" at bounding box center [713, 250] width 319 height 25
type input "192.29"
click at [522, 252] on input "£ GBP" at bounding box center [519, 250] width 70 height 25
click at [520, 289] on div "€ EUR" at bounding box center [519, 289] width 59 height 27
type input "€ EUR"
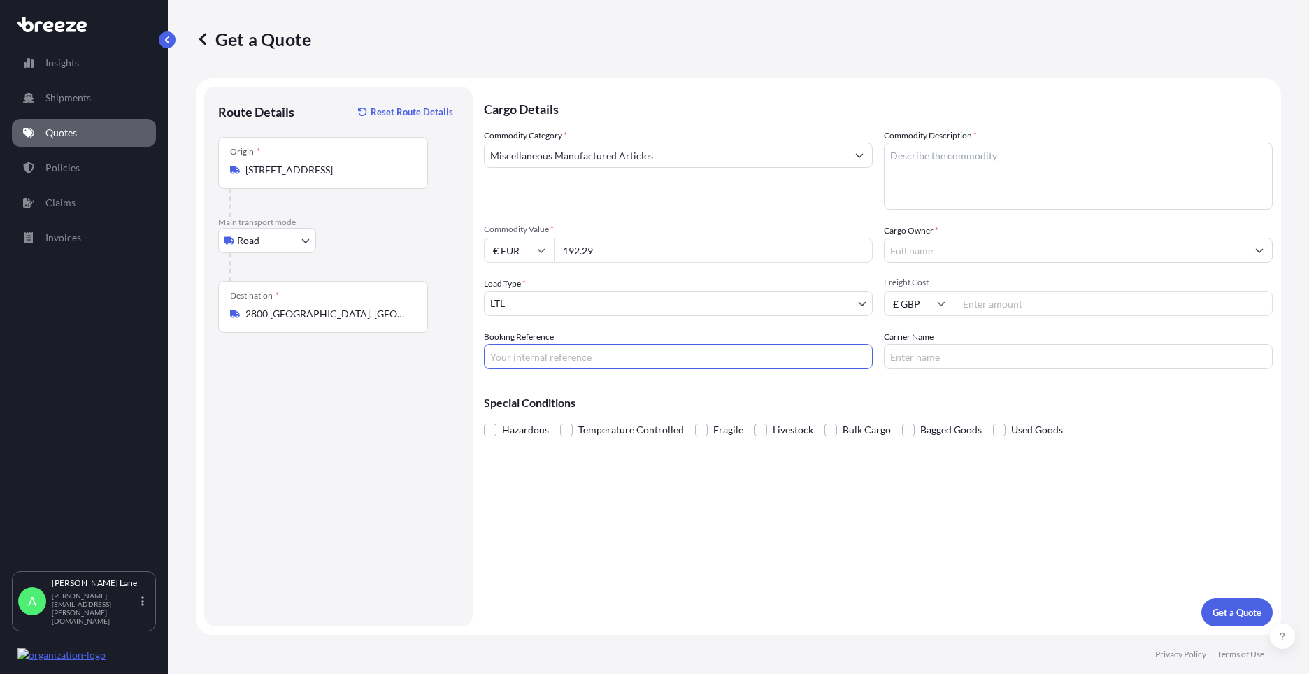
click at [571, 365] on input "Booking Reference" at bounding box center [678, 356] width 389 height 25
paste input "1891811"
type input "1891811"
click at [1000, 192] on textarea "Commodity Description *" at bounding box center [1078, 176] width 389 height 67
type textarea "GO KART PARTS"
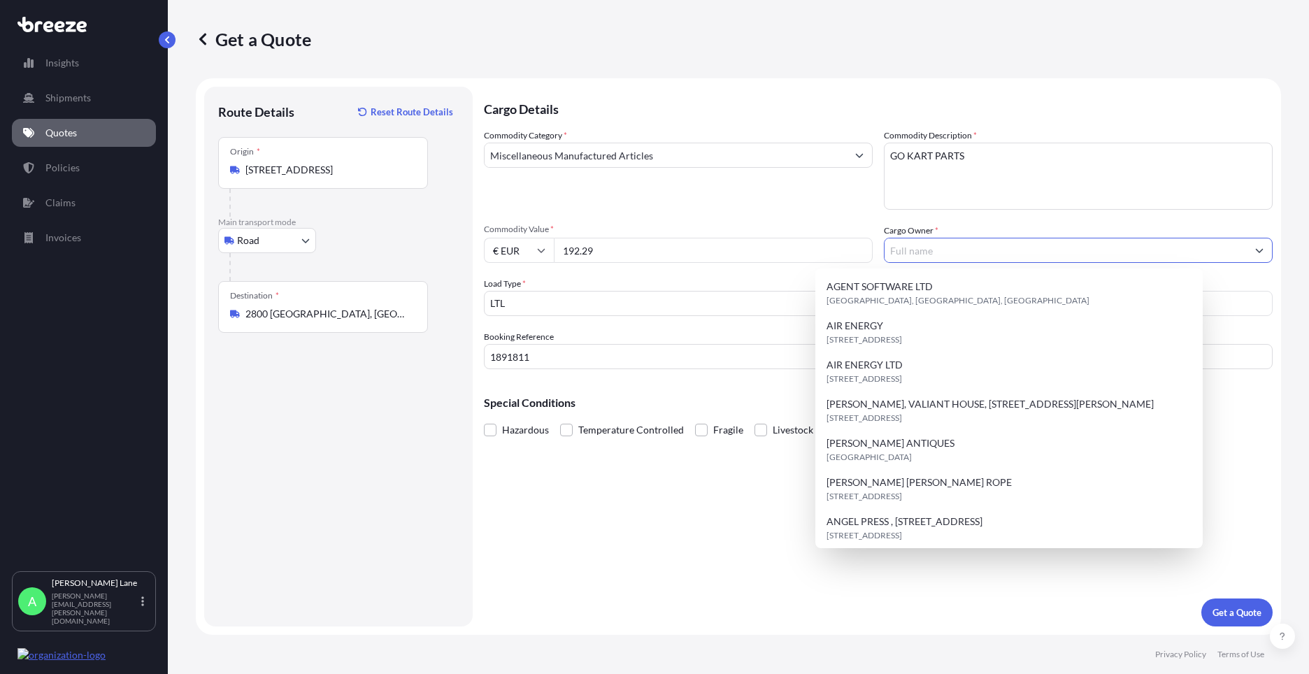
click at [919, 256] on input "Cargo Owner *" at bounding box center [1066, 250] width 362 height 25
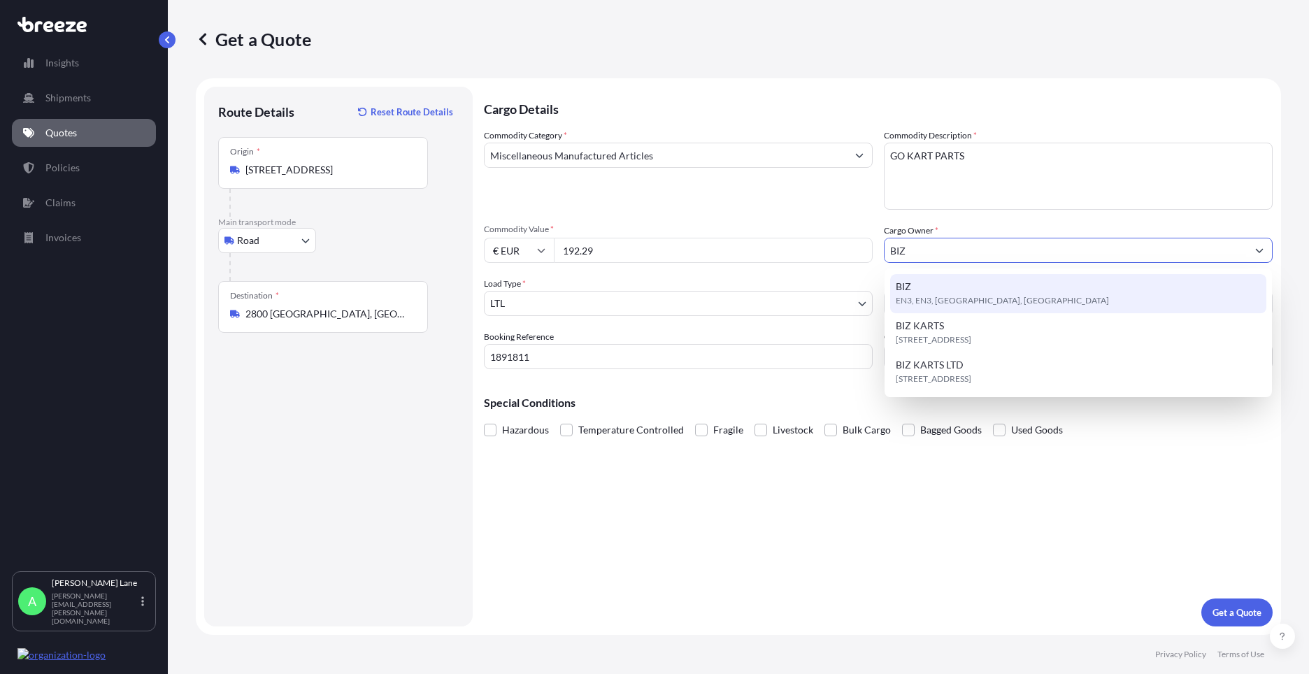
click at [968, 303] on span "EN3, EN3, Enfield, United Kingdom" at bounding box center [1002, 301] width 213 height 14
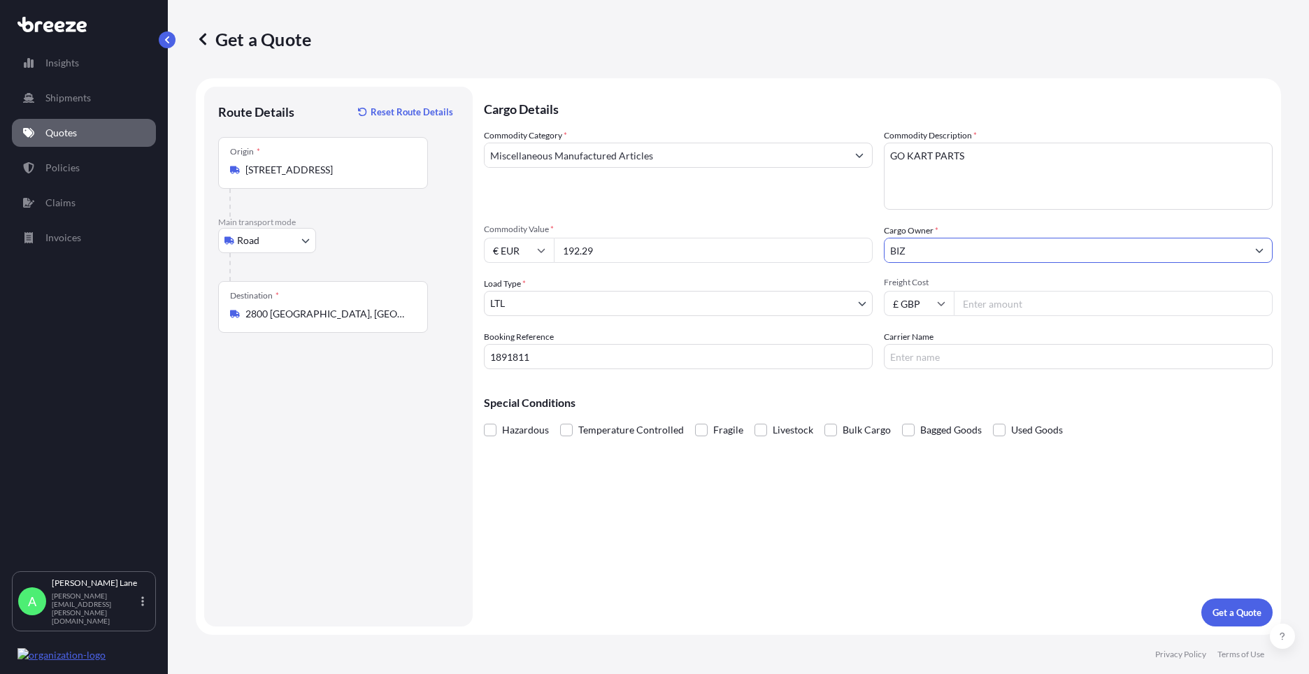
type input "BIZ"
click at [984, 297] on input "Freight Cost" at bounding box center [1113, 303] width 319 height 25
type input "28.68"
click at [912, 364] on input "Carrier Name" at bounding box center [1078, 356] width 389 height 25
type input "FEDEX"
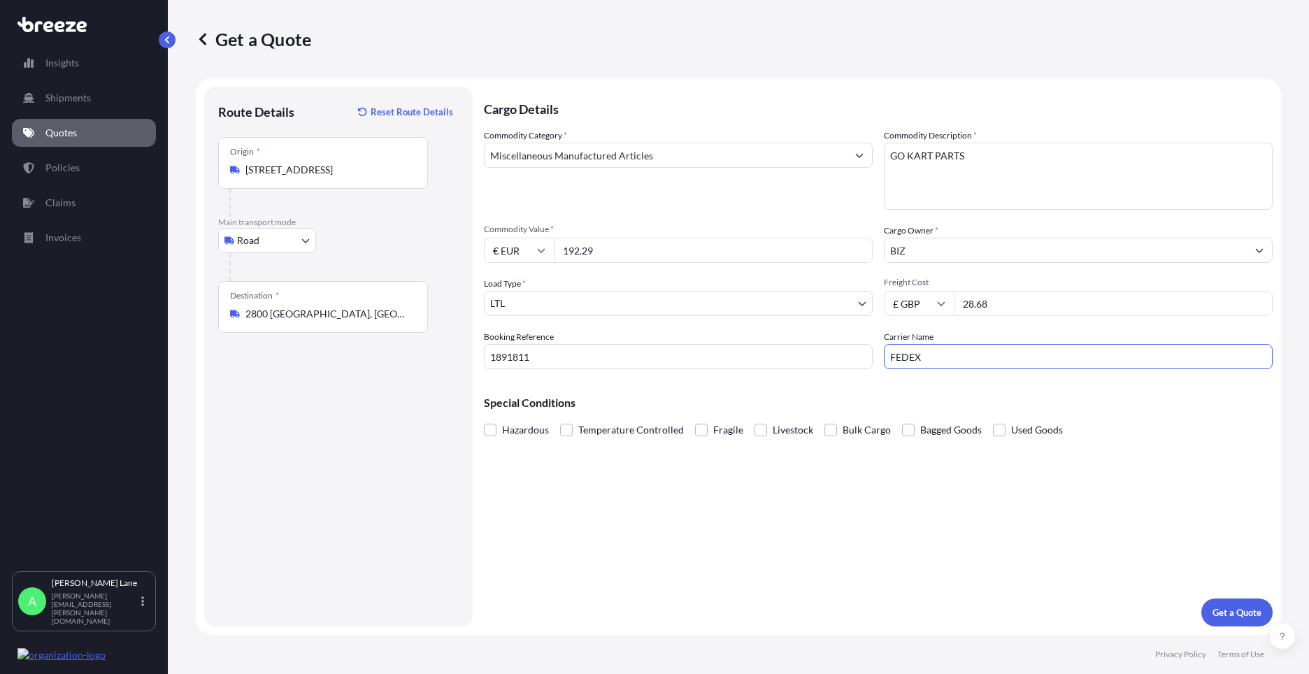
click at [786, 492] on div "Cargo Details Commodity Category * Miscellaneous Manufactured Articles Commodit…" at bounding box center [878, 357] width 789 height 540
click at [1230, 623] on button "Get a Quote" at bounding box center [1237, 613] width 71 height 28
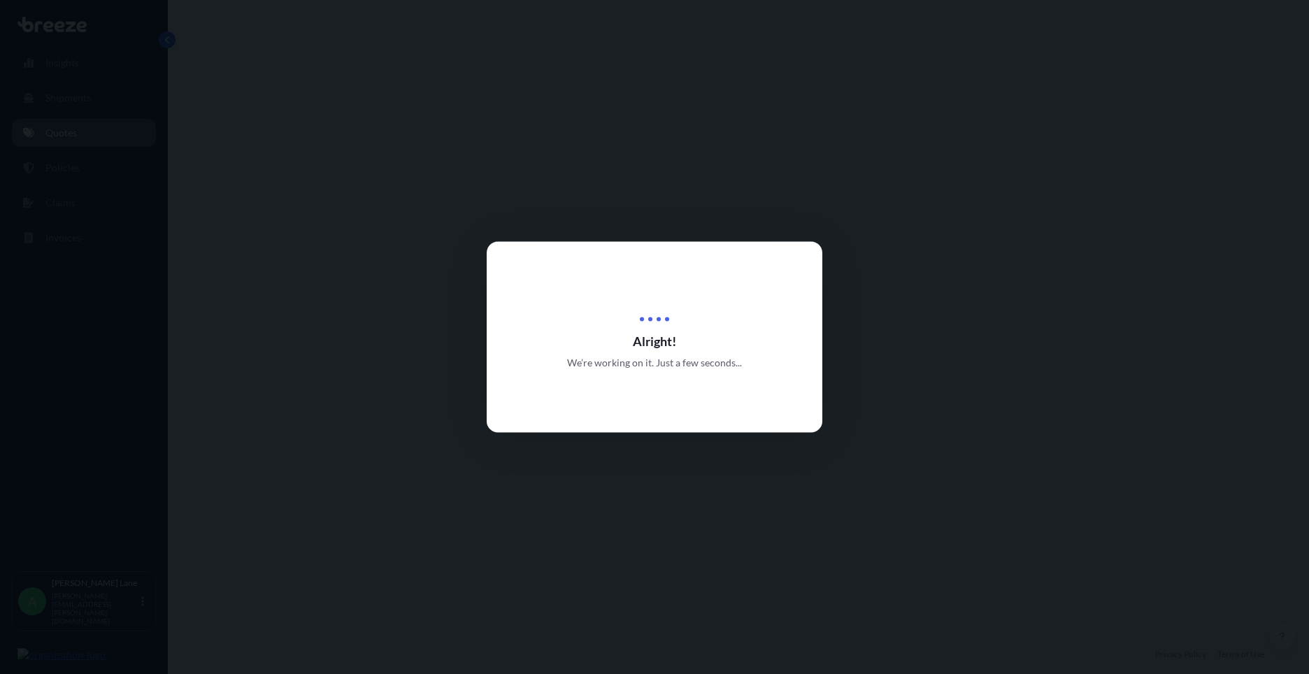
select select "Road"
select select "1"
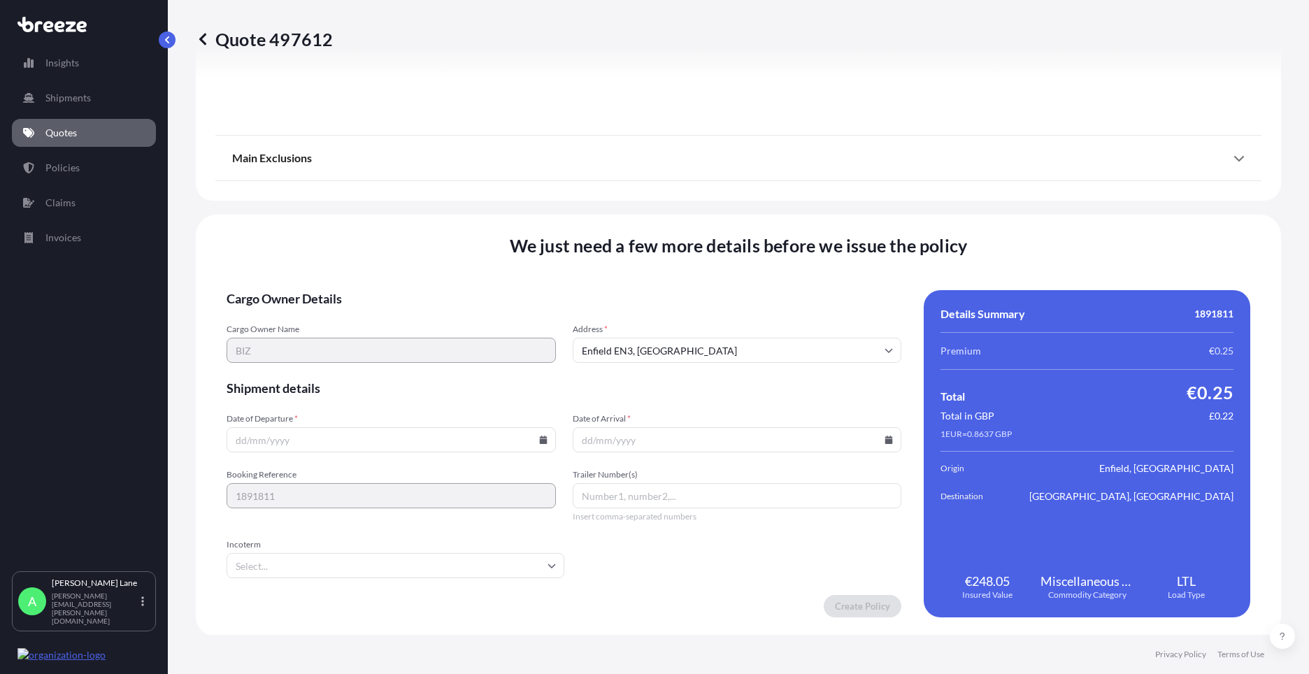
scroll to position [1546, 0]
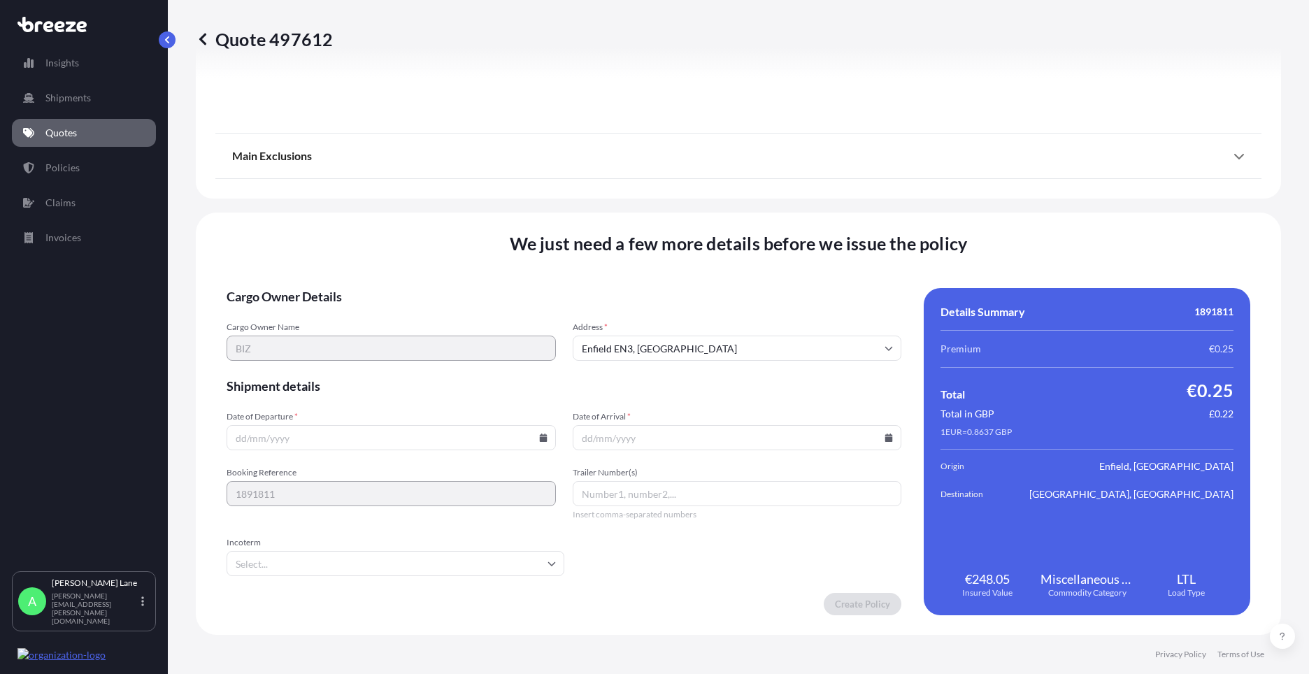
click at [534, 441] on input "Date of Departure *" at bounding box center [391, 437] width 329 height 25
click at [539, 436] on icon at bounding box center [543, 438] width 8 height 8
click at [355, 372] on button "27" at bounding box center [357, 366] width 22 height 22
type input "[DATE]"
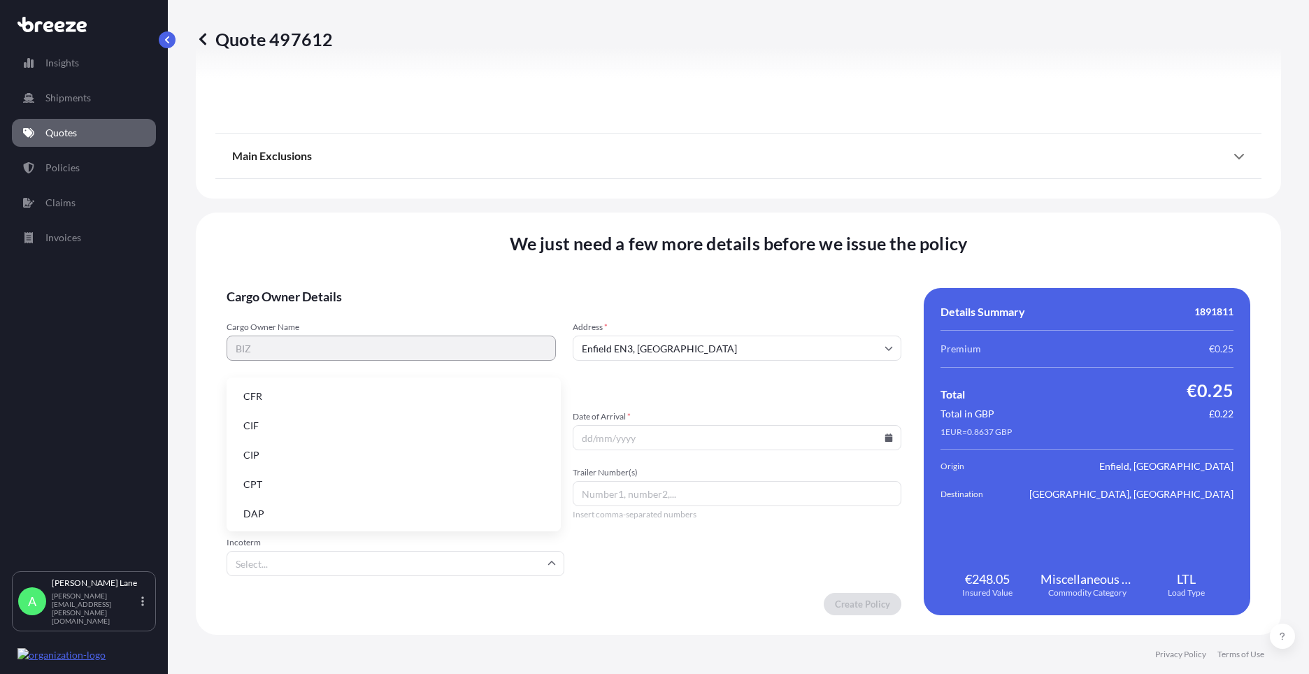
click at [292, 562] on input "Incoterm" at bounding box center [396, 563] width 338 height 25
drag, startPoint x: 297, startPoint y: 512, endPoint x: 548, endPoint y: 498, distance: 250.8
click at [297, 511] on li "DAP" at bounding box center [393, 514] width 323 height 27
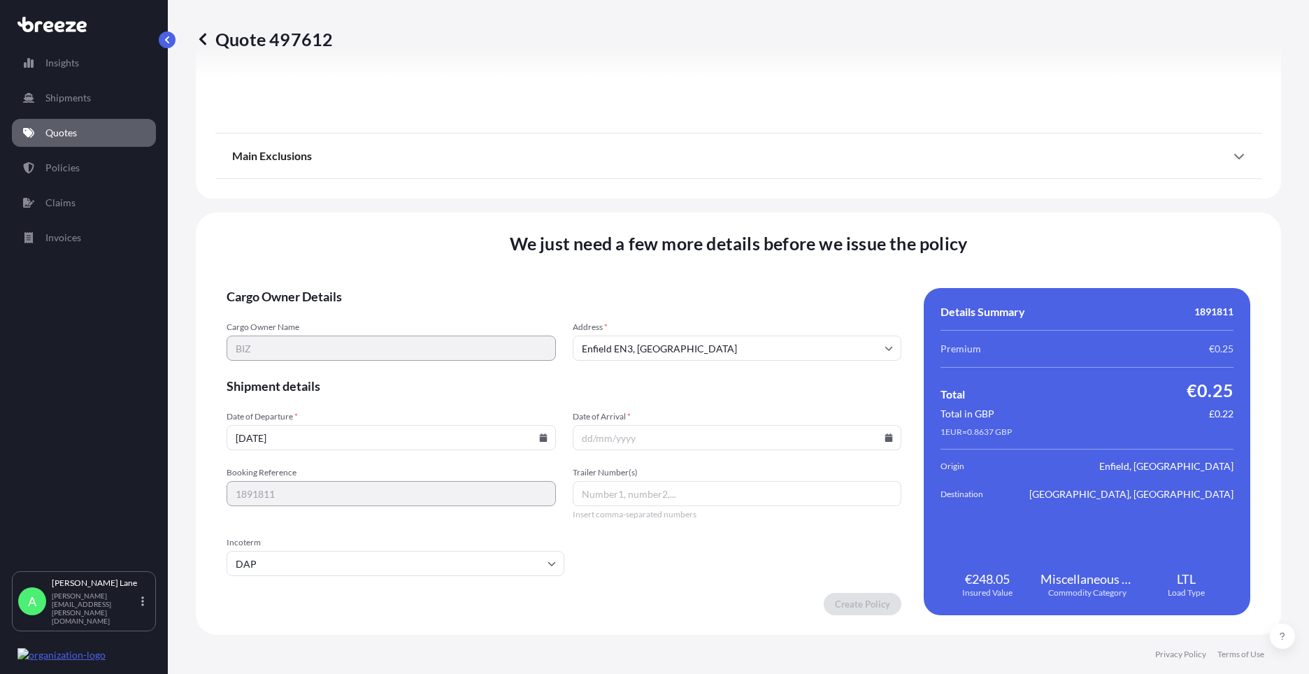
click at [612, 499] on input "Trailer Number(s)" at bounding box center [737, 493] width 329 height 25
paste input "392561320060"
type input "392561320060"
click at [885, 436] on icon at bounding box center [889, 438] width 8 height 8
click at [763, 369] on button "29" at bounding box center [765, 366] width 22 height 22
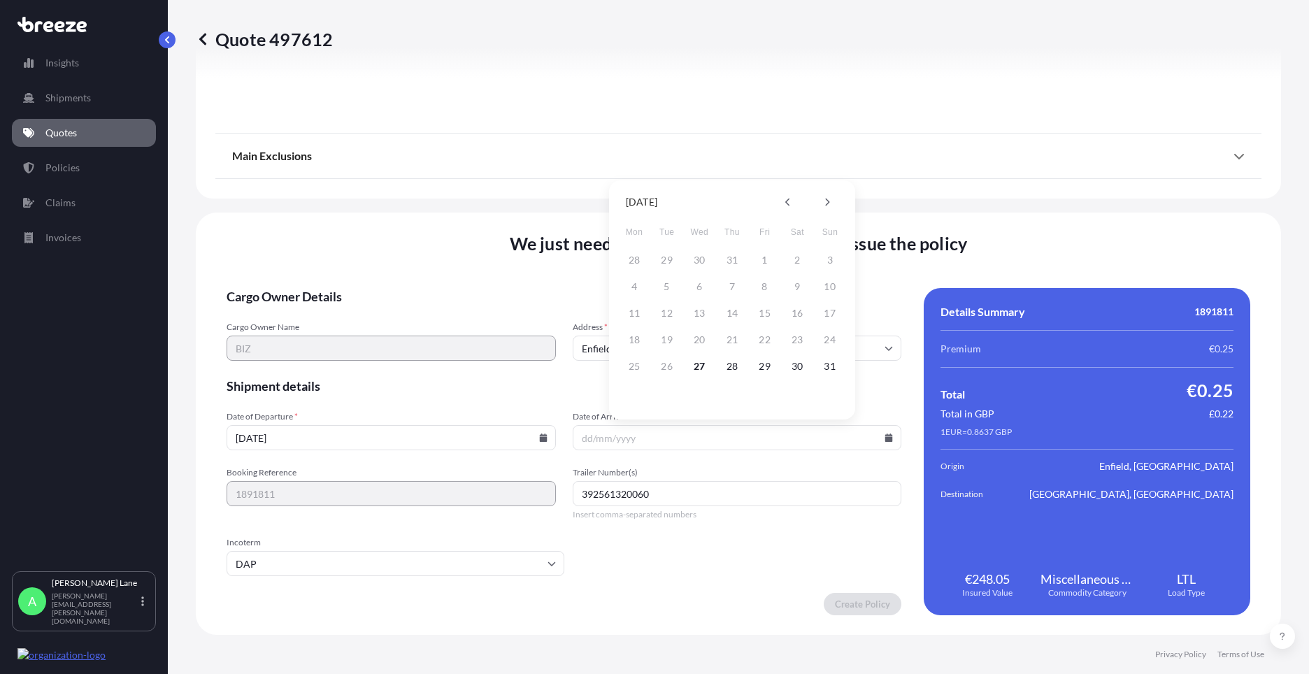
type input "29/08/2025"
